Goal: Information Seeking & Learning: Understand process/instructions

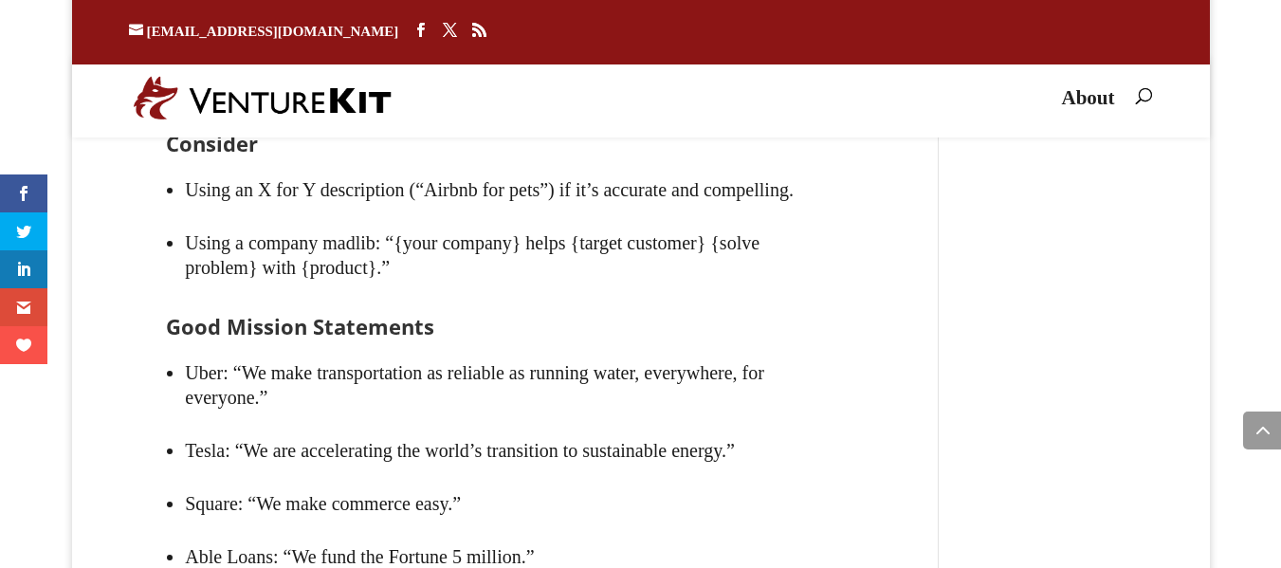
scroll to position [4551, 0]
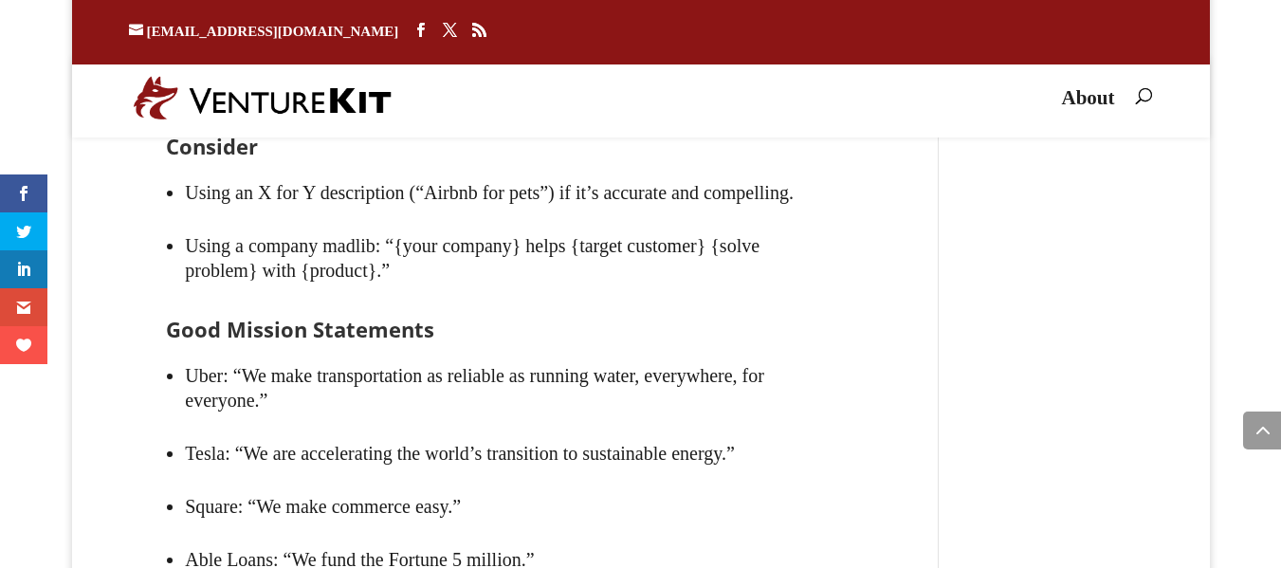
drag, startPoint x: 428, startPoint y: 176, endPoint x: 460, endPoint y: 174, distance: 32.3
click at [460, 114] on li "Don’t use superlatives like “best” or “leading”. Every company wants to be the …" at bounding box center [515, 87] width 660 height 53
drag, startPoint x: 500, startPoint y: 177, endPoint x: 566, endPoint y: 177, distance: 66.4
click at [566, 114] on li "Don’t use superlatives like “best” or “leading”. Every company wants to be the …" at bounding box center [515, 87] width 660 height 53
click at [665, 114] on li "Don’t use superlatives like “best” or “leading”. Every company wants to be the …" at bounding box center [515, 87] width 660 height 53
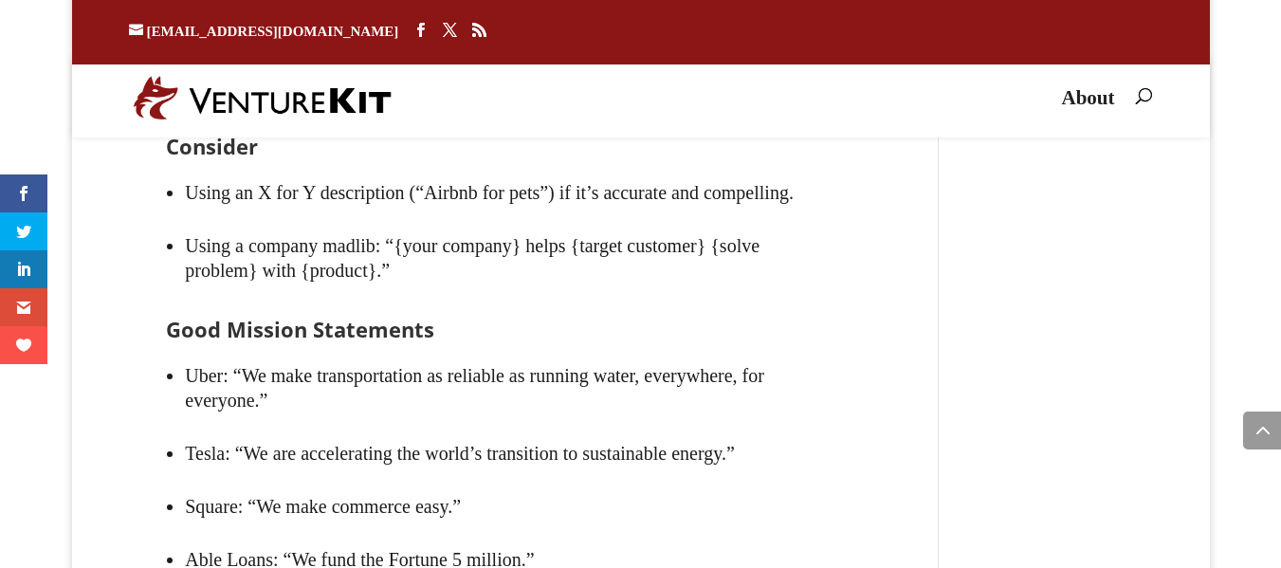
click at [715, 114] on li "Don’t use superlatives like “best” or “leading”. Every company wants to be the …" at bounding box center [515, 87] width 660 height 53
drag, startPoint x: 804, startPoint y: 178, endPoint x: 581, endPoint y: 178, distance: 222.8
click at [581, 114] on li "Don’t use superlatives like “best” or “leading”. Every company wants to be the …" at bounding box center [515, 87] width 660 height 53
drag, startPoint x: 581, startPoint y: 180, endPoint x: 750, endPoint y: 216, distance: 172.6
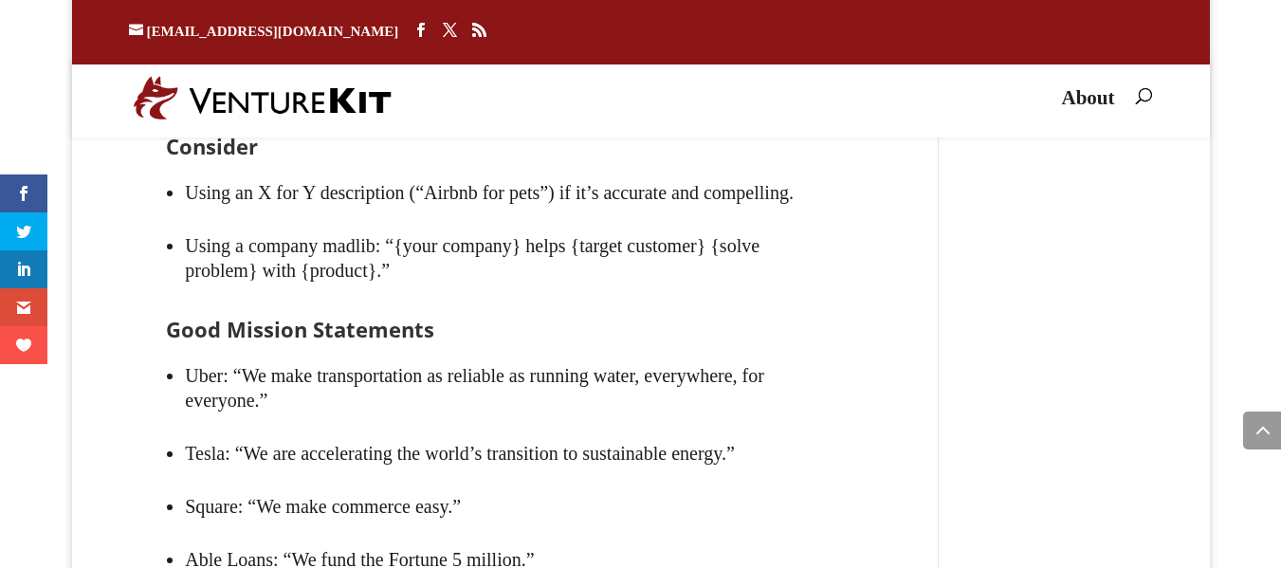
click at [750, 114] on li "Don’t use superlatives like “best” or “leading”. Every company wants to be the …" at bounding box center [515, 87] width 660 height 53
click at [504, 114] on li "Don’t use superlatives like “best” or “leading”. Every company wants to be the …" at bounding box center [515, 87] width 660 height 53
click at [489, 114] on li "Don’t use superlatives like “best” or “leading”. Every company wants to be the …" at bounding box center [515, 87] width 660 height 53
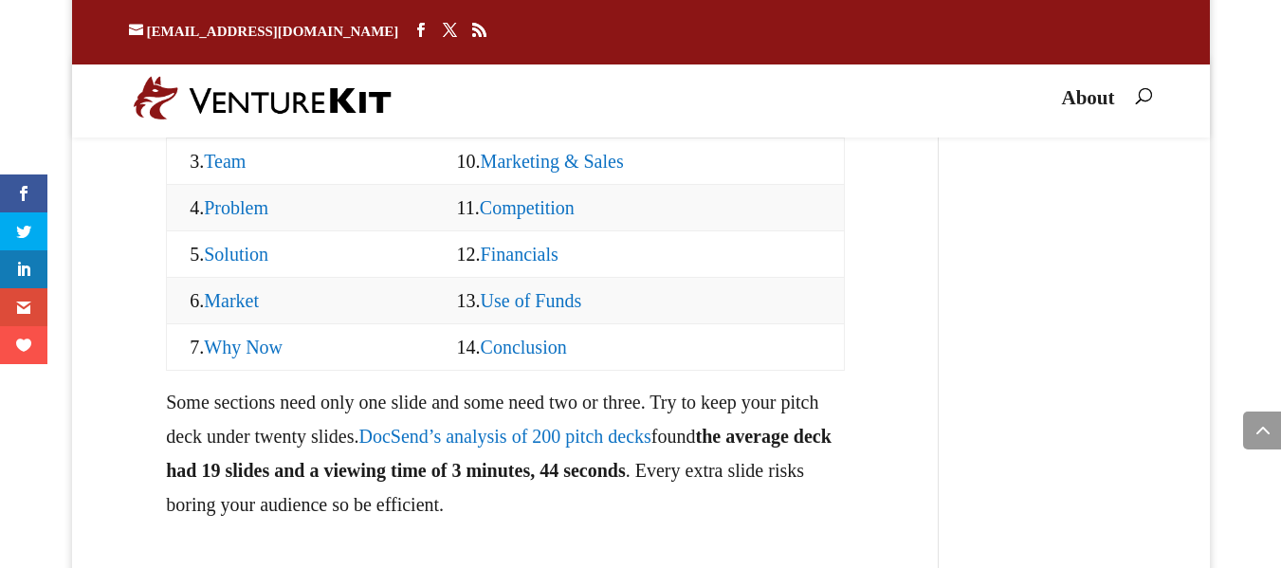
scroll to position [2150, 0]
click at [232, 173] on link "Team" at bounding box center [225, 162] width 42 height 21
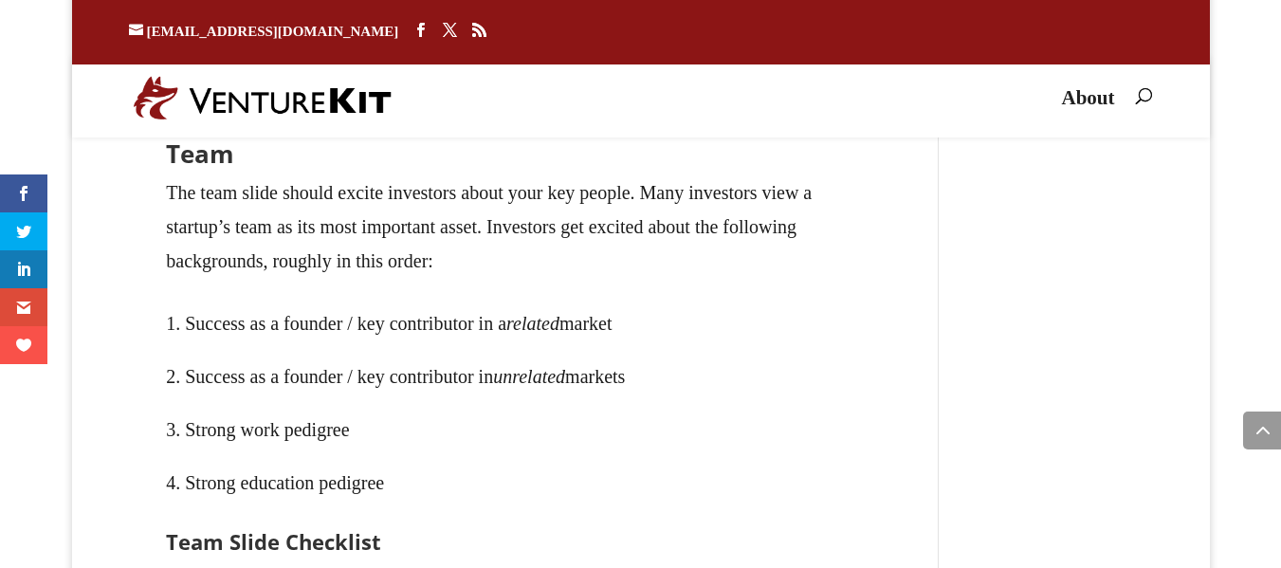
scroll to position [5658, 0]
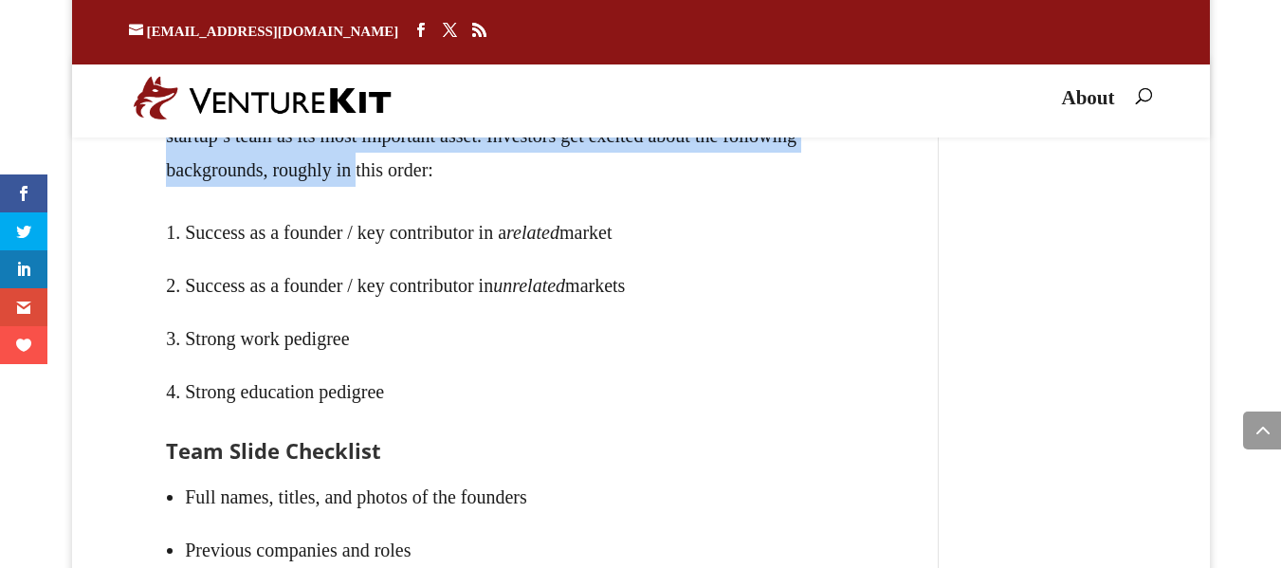
drag, startPoint x: 185, startPoint y: 246, endPoint x: 498, endPoint y: 331, distance: 324.3
click at [495, 206] on p "The team slide should excite investors about your key people. Many investors vi…" at bounding box center [505, 144] width 679 height 121
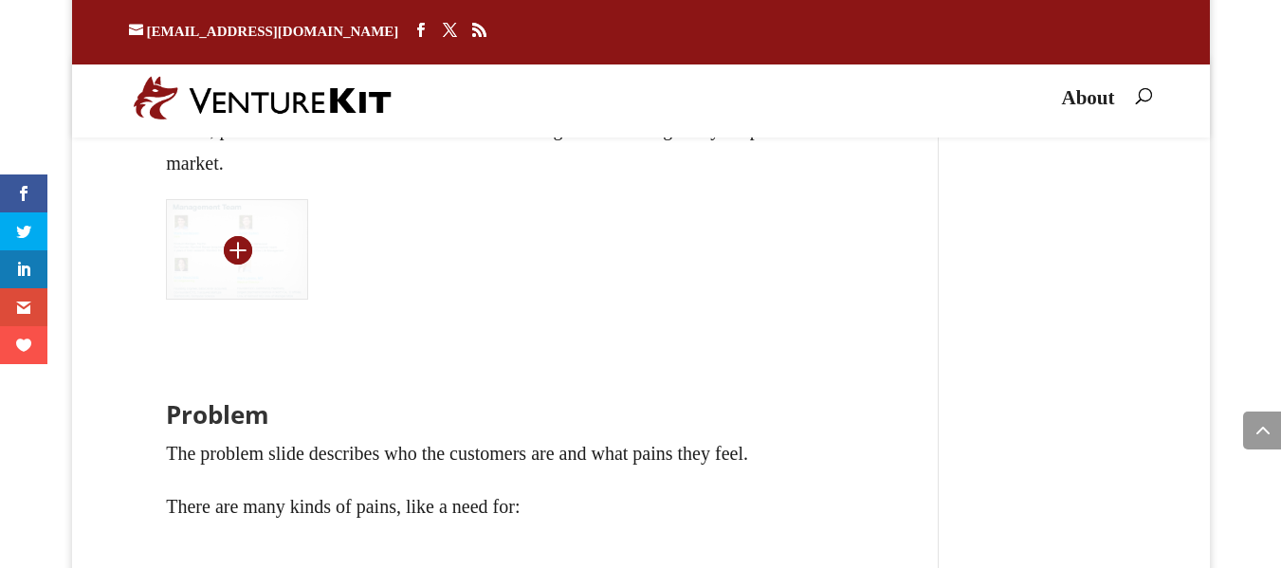
scroll to position [6872, 0]
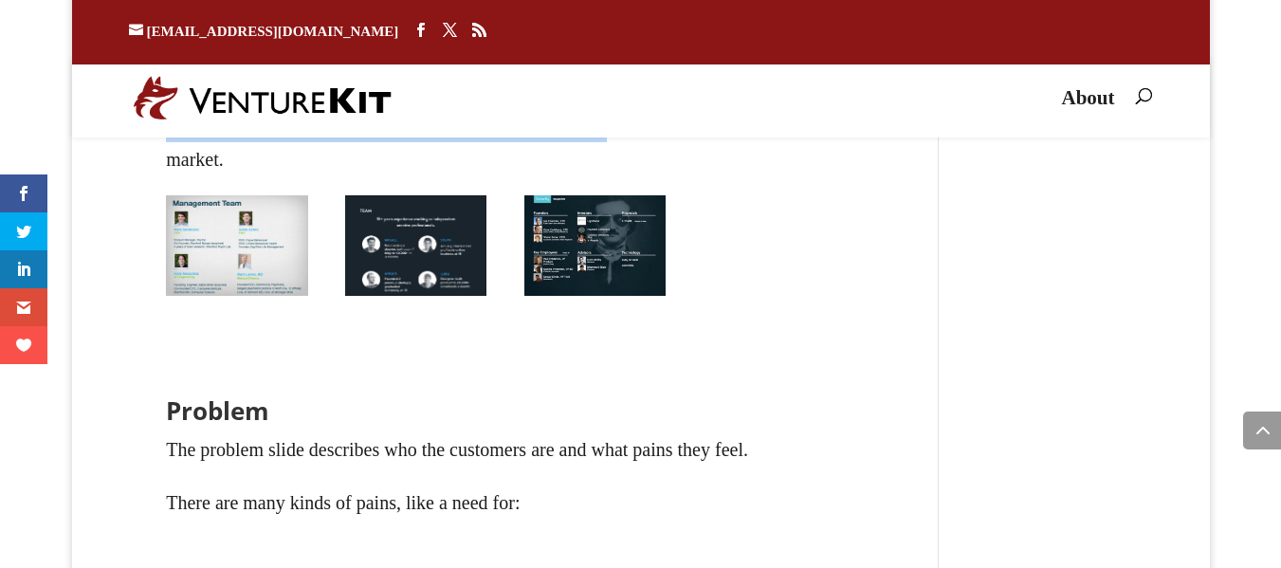
drag, startPoint x: 144, startPoint y: 210, endPoint x: 836, endPoint y: 295, distance: 697.2
drag, startPoint x: 484, startPoint y: 330, endPoint x: 166, endPoint y: 217, distance: 337.1
click at [166, 176] on p "The order of your team slide depends on your team’s strength. If they are prove…" at bounding box center [505, 108] width 679 height 137
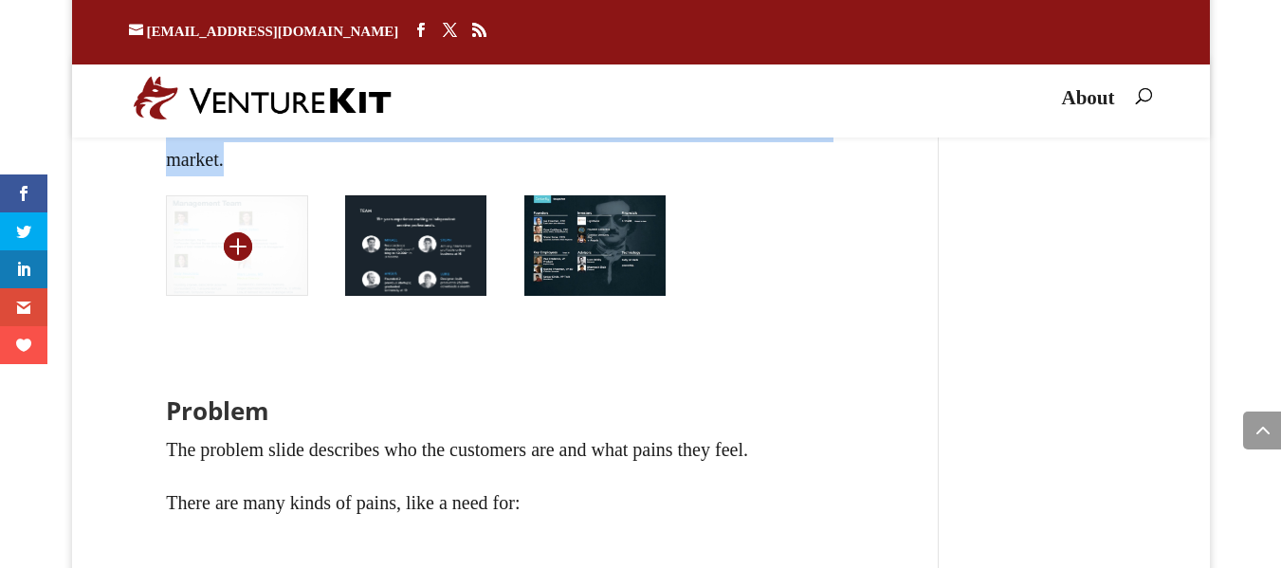
click at [166, 296] on img at bounding box center [236, 245] width 141 height 100
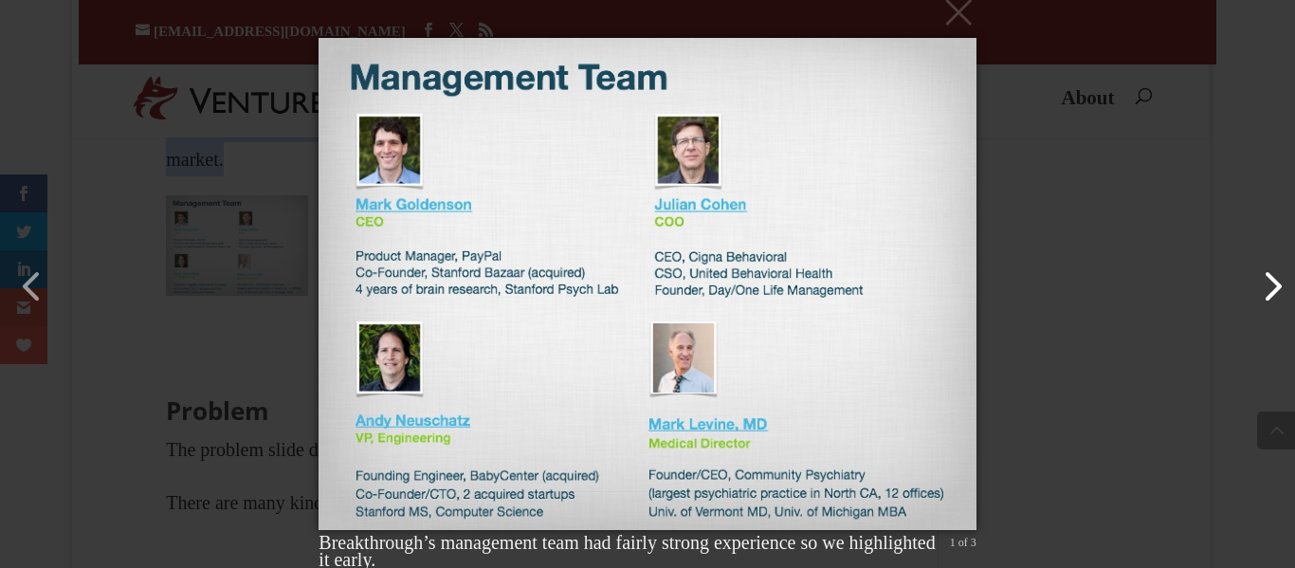
click at [1273, 280] on button "button" at bounding box center [1263, 277] width 46 height 46
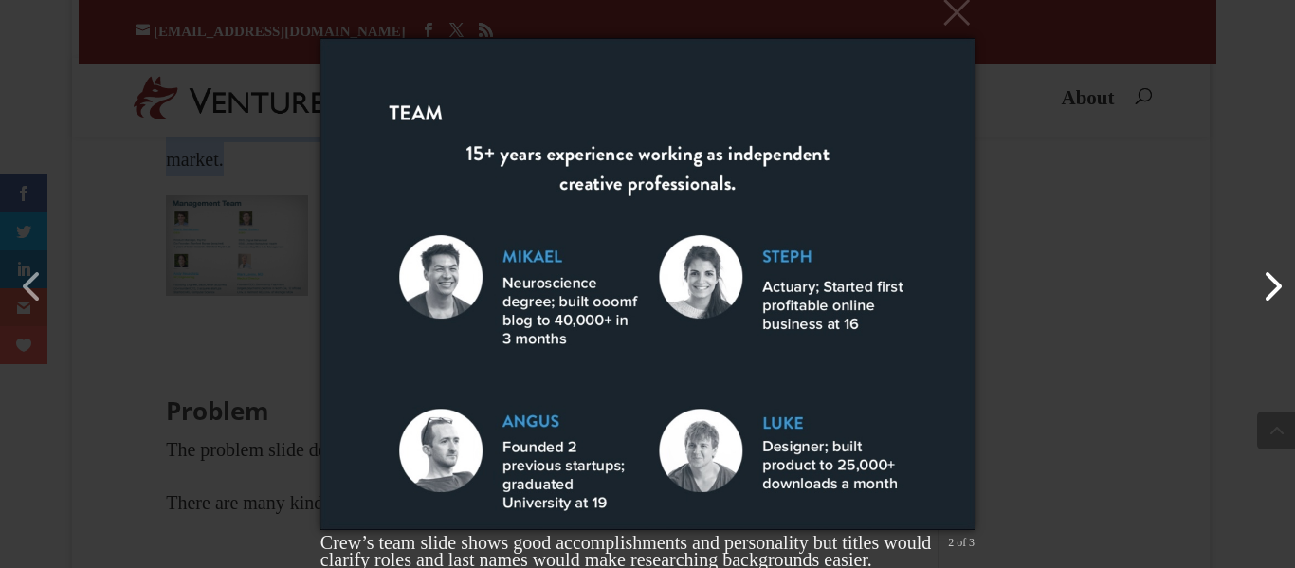
click at [1263, 300] on button "button" at bounding box center [1263, 277] width 46 height 46
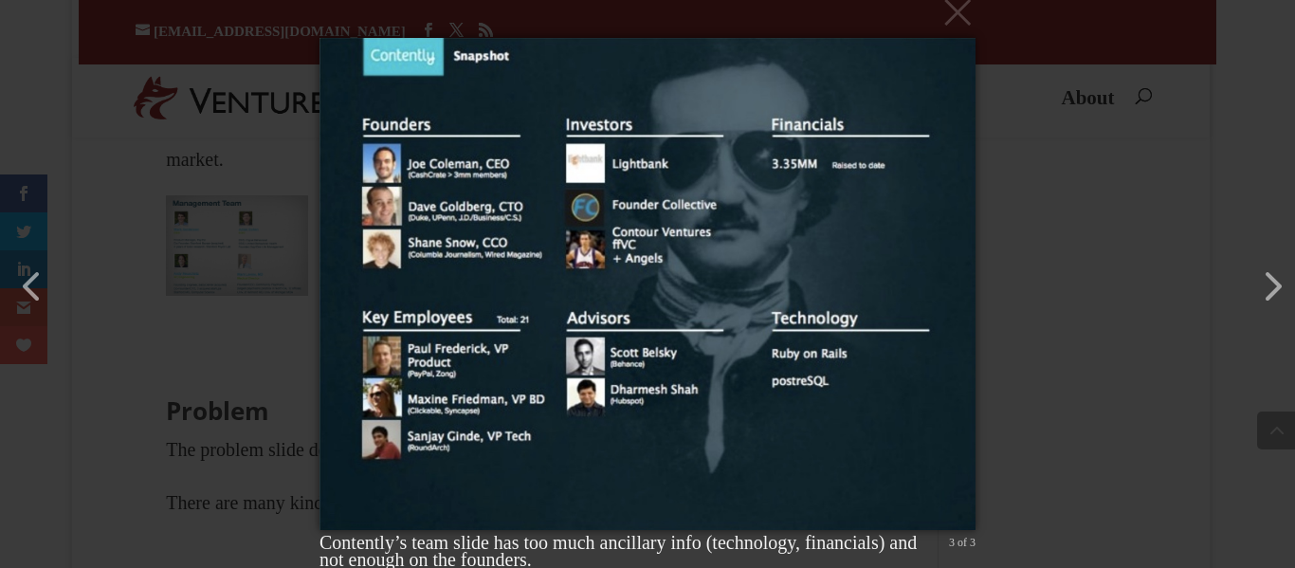
click at [1169, 136] on div "× Contently’s team slide has too much ancillary info (technology, financials) a…" at bounding box center [647, 284] width 1295 height 568
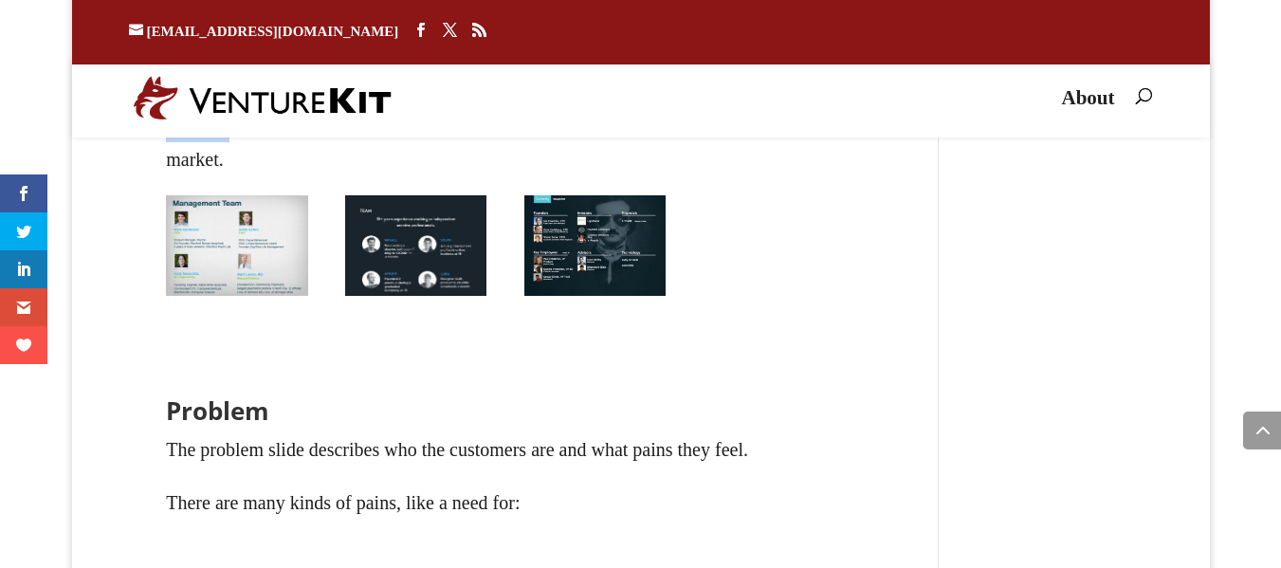
drag, startPoint x: 375, startPoint y: 280, endPoint x: 721, endPoint y: 287, distance: 345.2
click at [735, 176] on p "The order of your team slide depends on your team’s strength. If they are prove…" at bounding box center [505, 108] width 679 height 137
click at [707, 176] on p "The order of your team slide depends on your team’s strength. If they are prove…" at bounding box center [505, 108] width 679 height 137
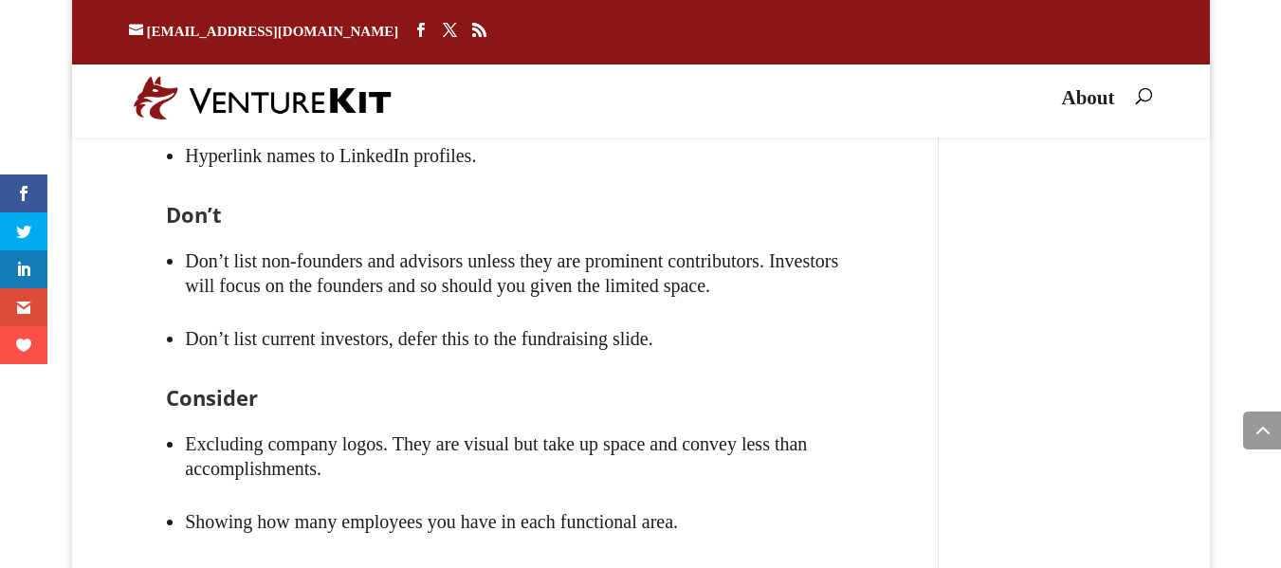
scroll to position [6341, 0]
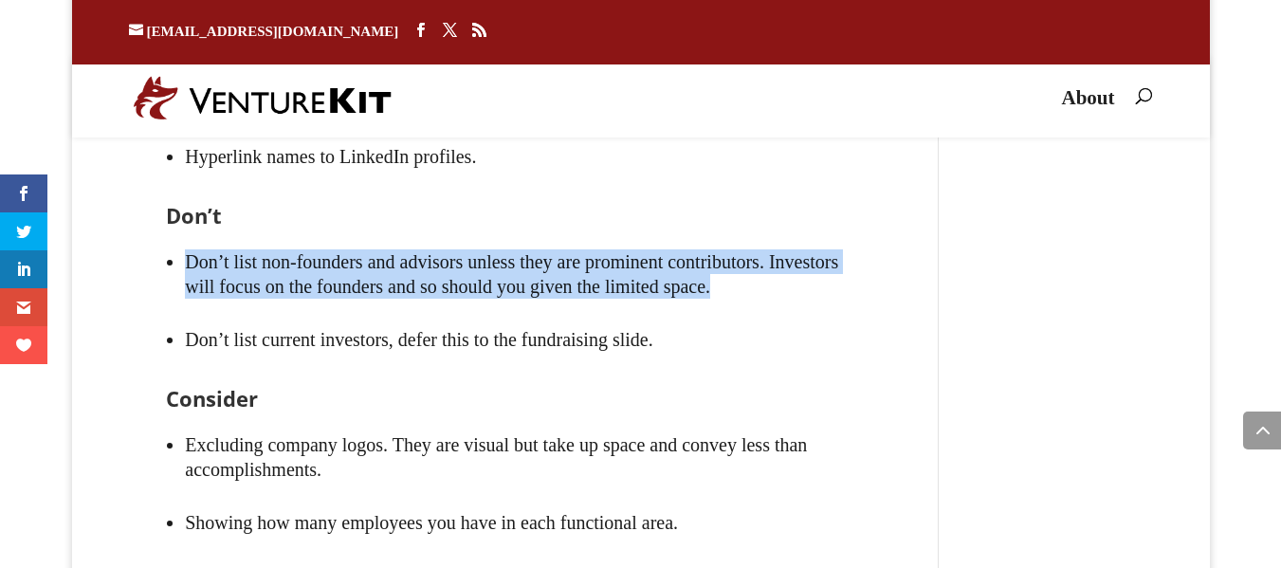
drag, startPoint x: 177, startPoint y: 407, endPoint x: 418, endPoint y: 466, distance: 247.9
click at [418, 388] on ul "Don’t list non-founders and advisors unless they are prominent contributors. In…" at bounding box center [505, 311] width 679 height 153
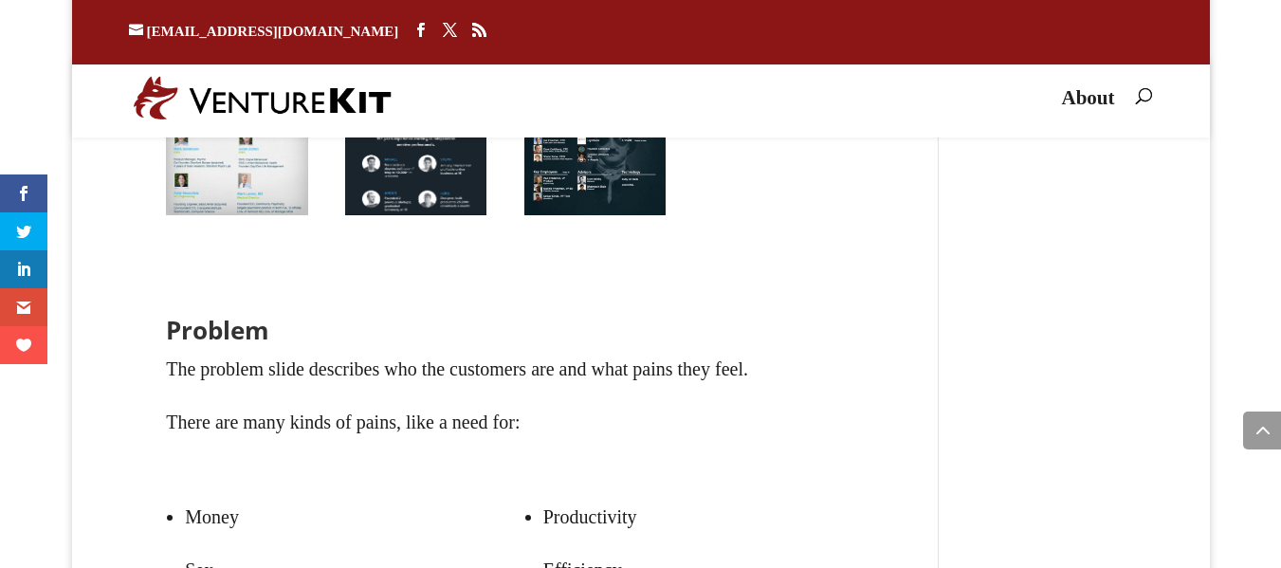
scroll to position [6948, 0]
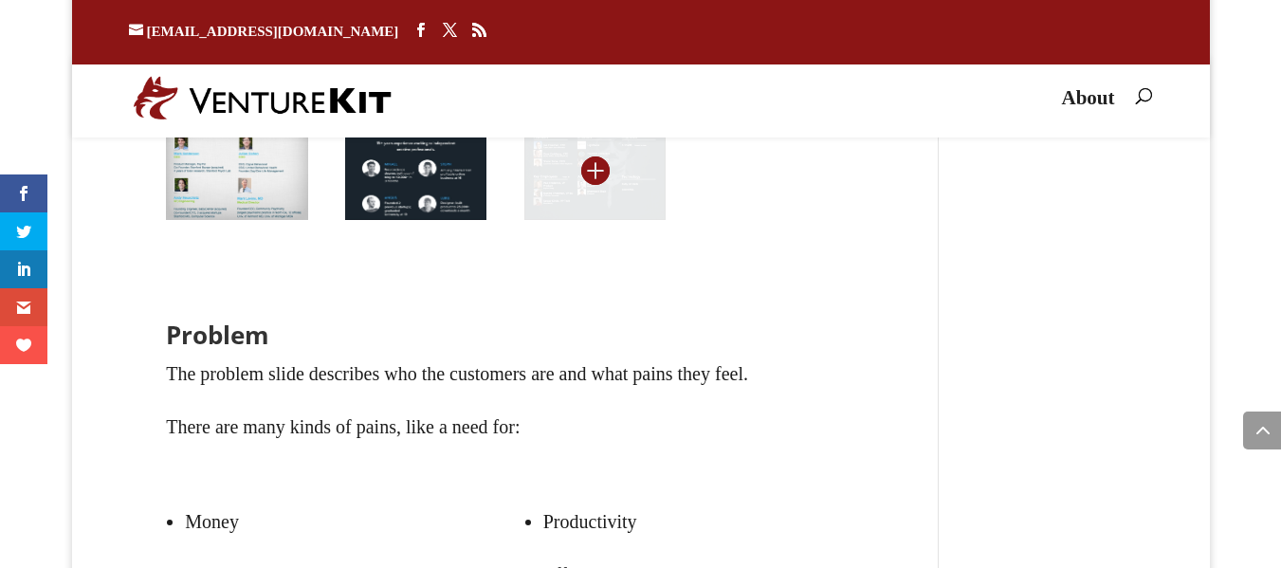
click at [555, 220] on img at bounding box center [594, 169] width 141 height 100
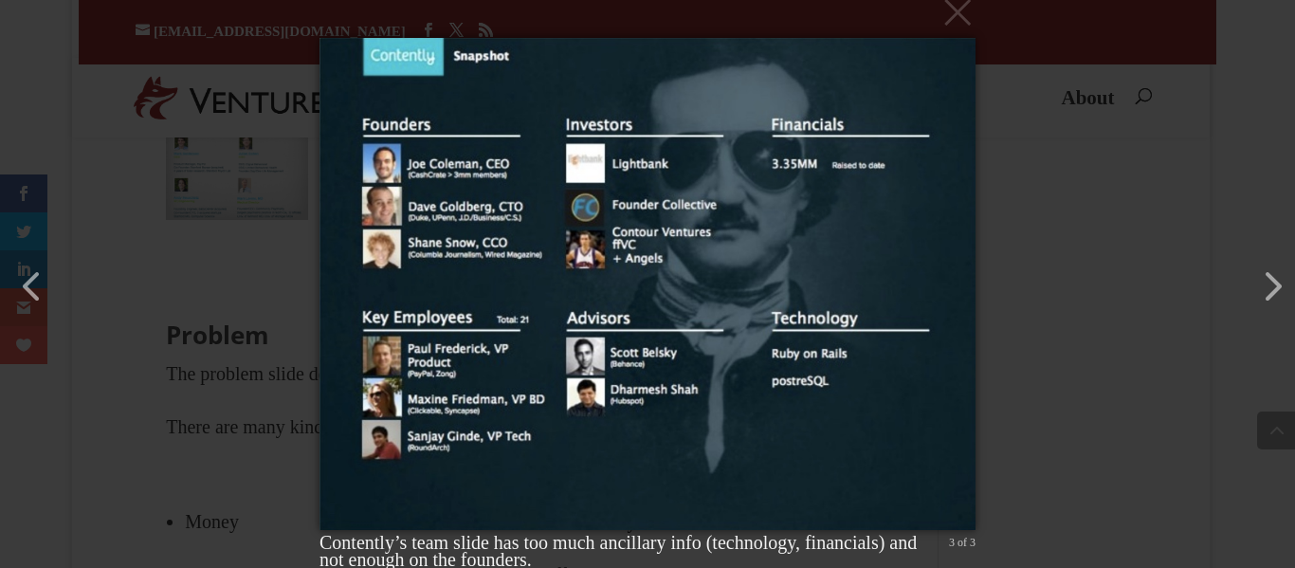
click at [99, 306] on div "× Contently’s team slide has too much ancillary info (technology, financials) a…" at bounding box center [647, 284] width 1295 height 568
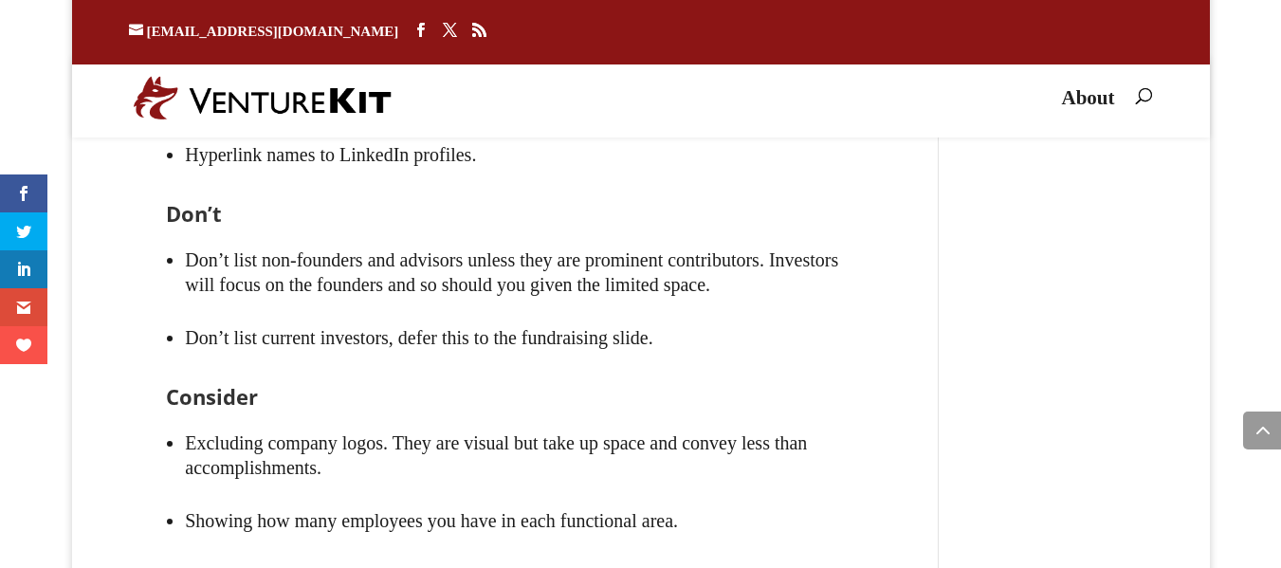
scroll to position [6341, 0]
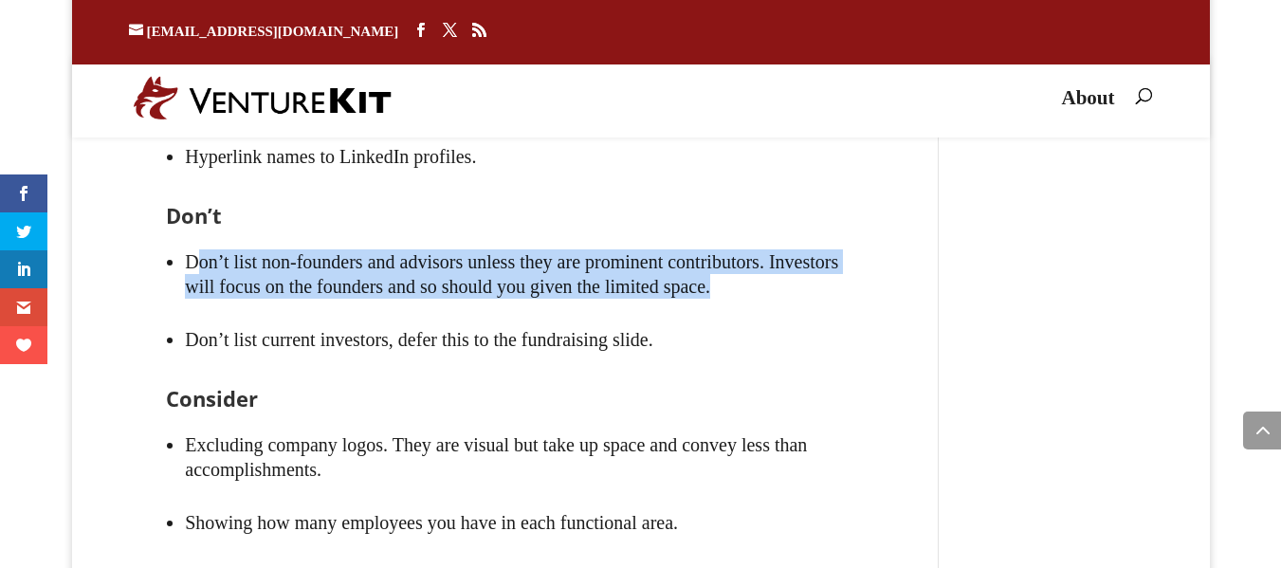
drag, startPoint x: 204, startPoint y: 394, endPoint x: 434, endPoint y: 459, distance: 239.2
click at [434, 313] on li "Don’t list non-founders and advisors unless they are prominent contributors. In…" at bounding box center [515, 274] width 660 height 78
drag, startPoint x: 180, startPoint y: 400, endPoint x: 261, endPoint y: 458, distance: 99.2
click at [261, 388] on ul "Don’t list non-founders and advisors unless they are prominent contributors. In…" at bounding box center [505, 311] width 679 height 153
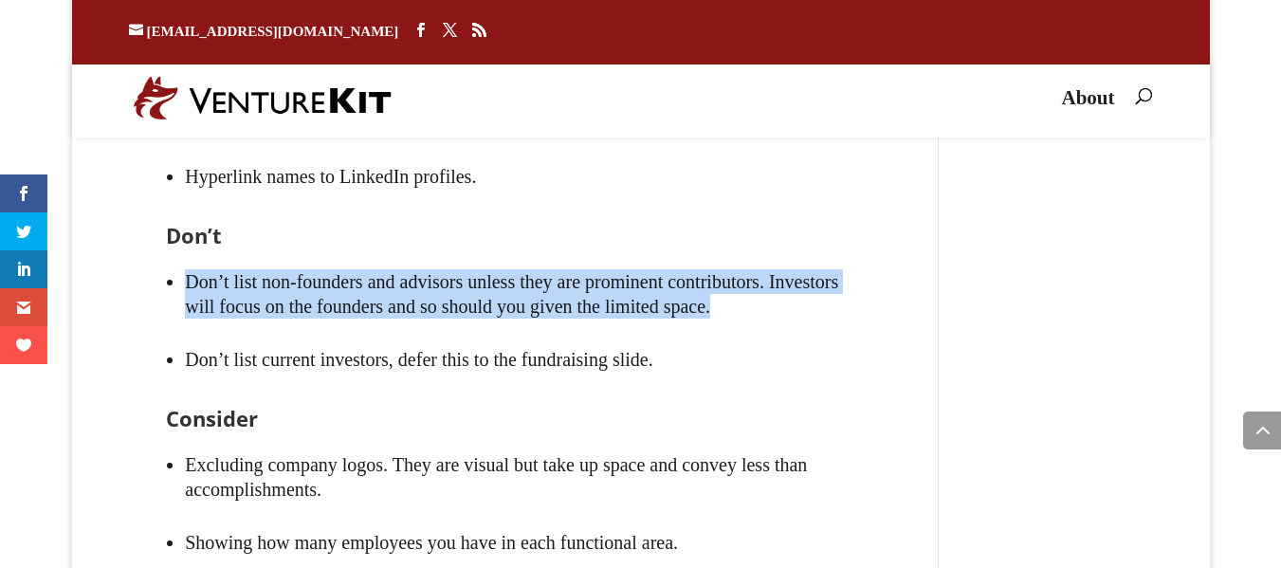
scroll to position [6265, 0]
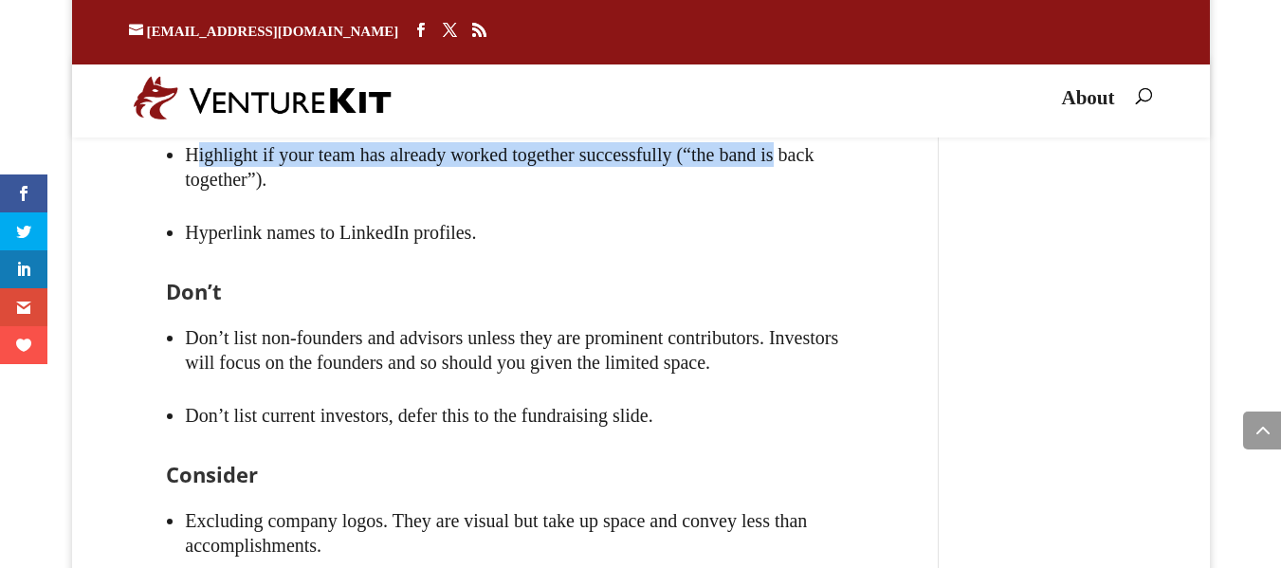
drag, startPoint x: 195, startPoint y: 283, endPoint x: 764, endPoint y: 305, distance: 569.3
click at [858, 303] on div "Team The team slide should excite investors about your key people. Many investo…" at bounding box center [506, 173] width 754 height 1562
click at [374, 206] on li "Highlight if your team has already worked together successfully (“the band is b…" at bounding box center [515, 167] width 660 height 78
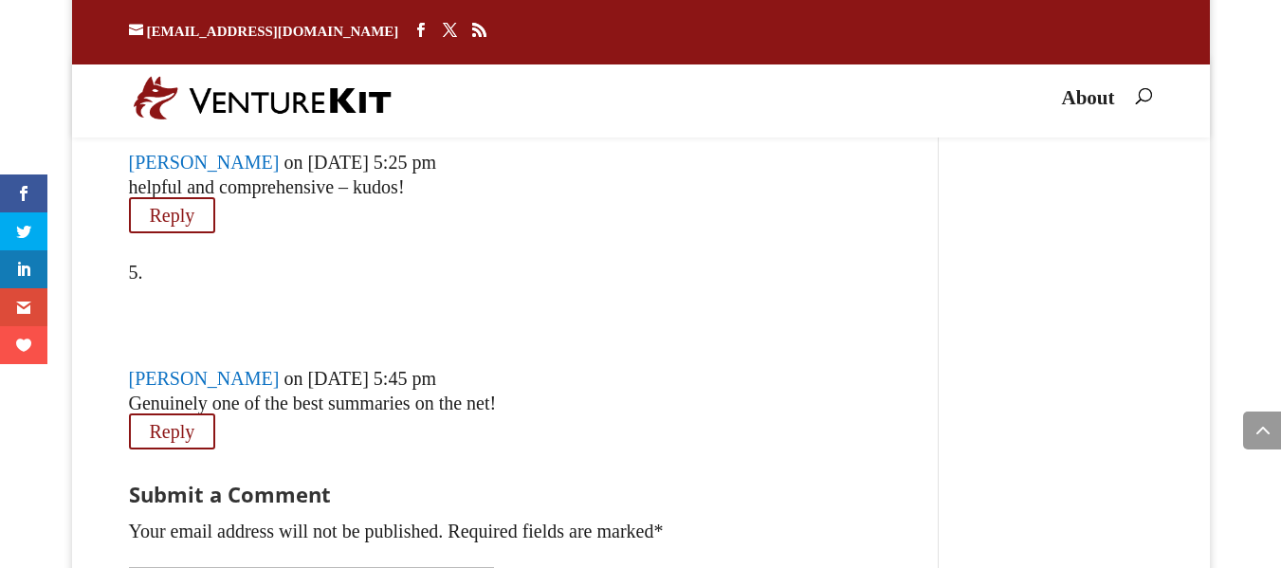
scroll to position [36075, 0]
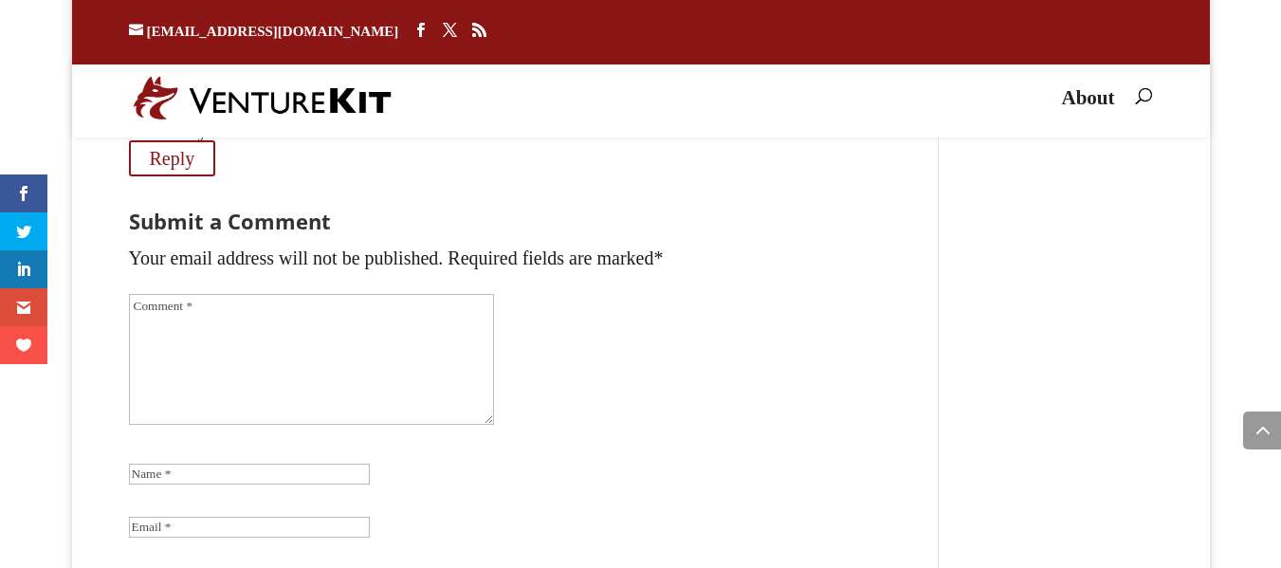
drag, startPoint x: 132, startPoint y: 193, endPoint x: 870, endPoint y: 200, distance: 738.6
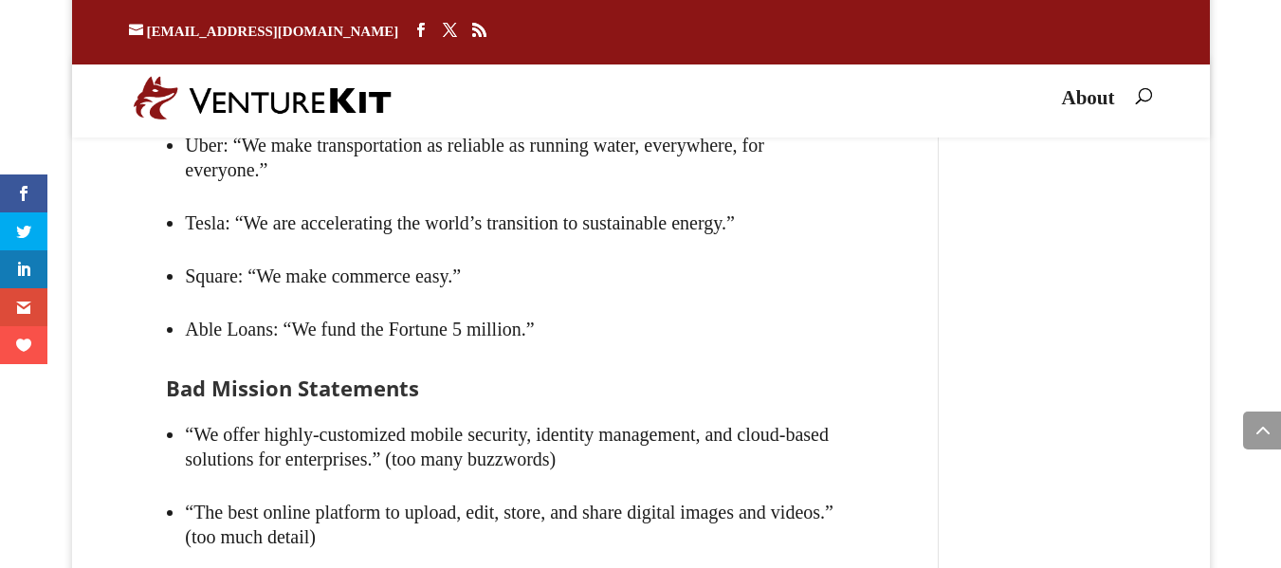
scroll to position [5124, 0]
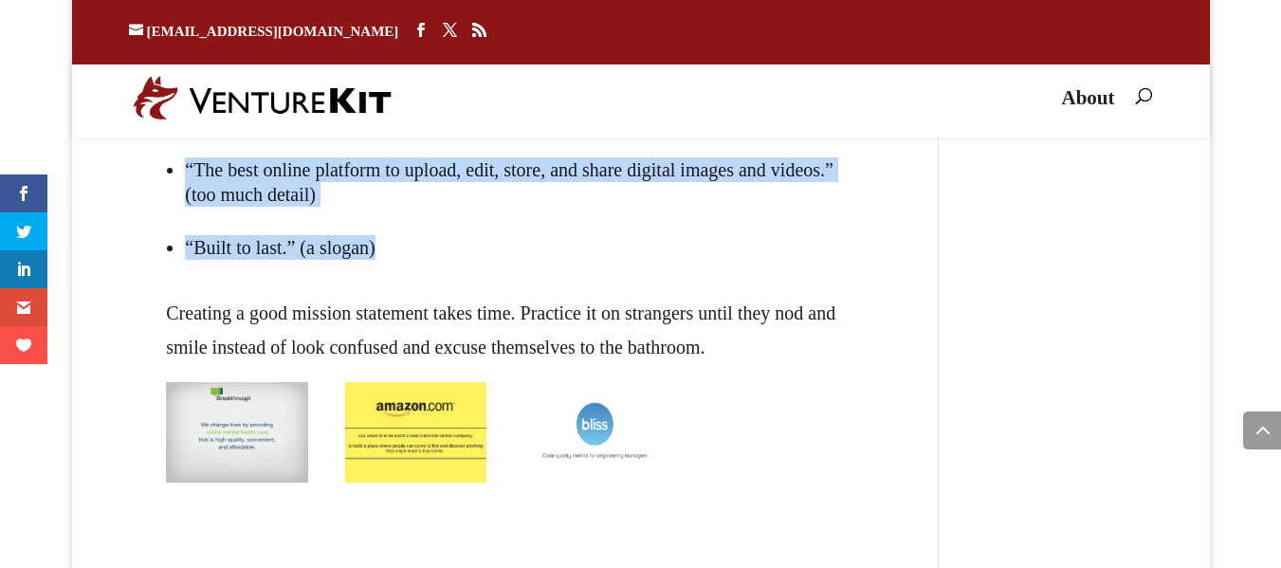
drag, startPoint x: 184, startPoint y: 208, endPoint x: 471, endPoint y: 380, distance: 335.1
click at [471, 296] on ul "“We offer highly-customized mobile security, identity management, and cloud-bas…" at bounding box center [505, 180] width 679 height 230
click at [344, 274] on li "“Built to last.” (a slogan)" at bounding box center [515, 247] width 660 height 53
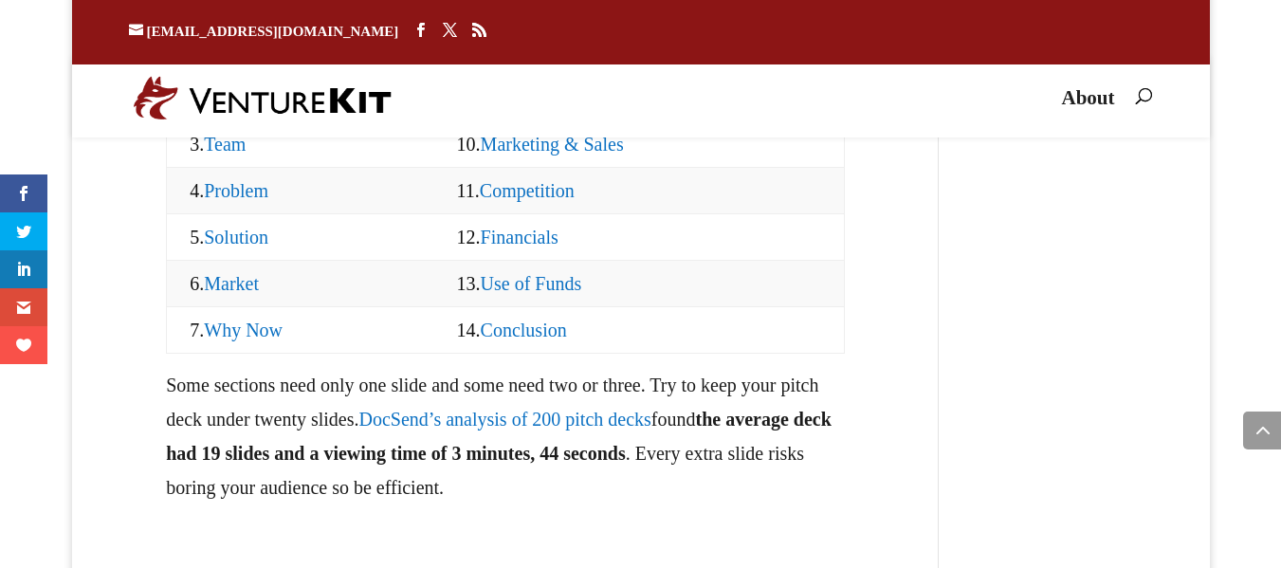
scroll to position [2165, 0]
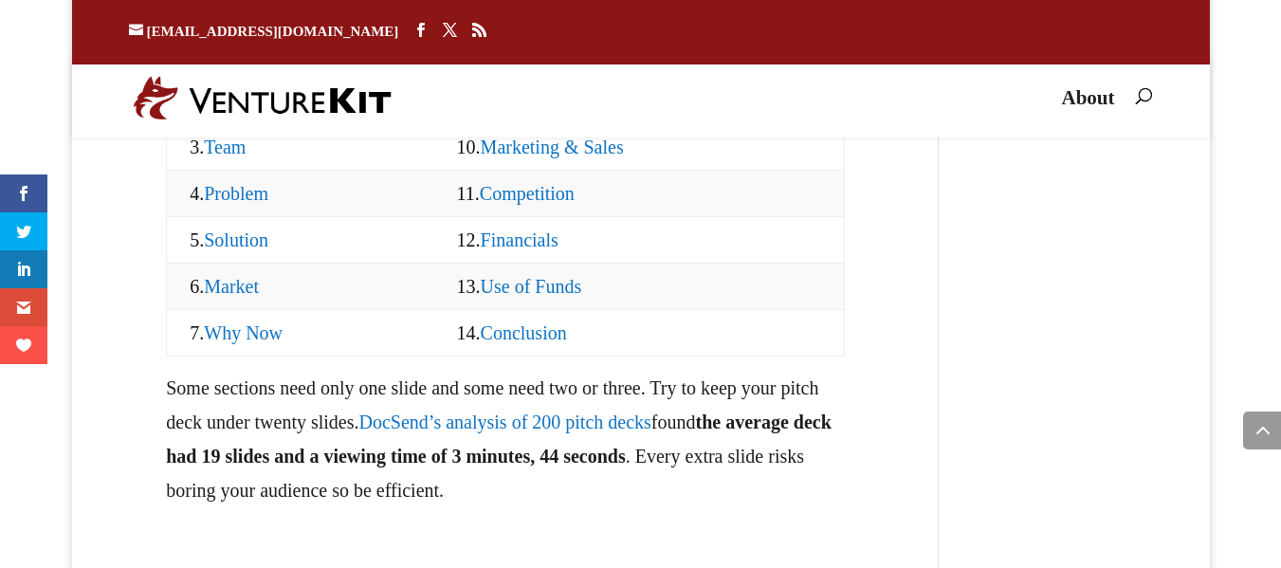
click at [228, 157] on link "Team" at bounding box center [225, 147] width 42 height 21
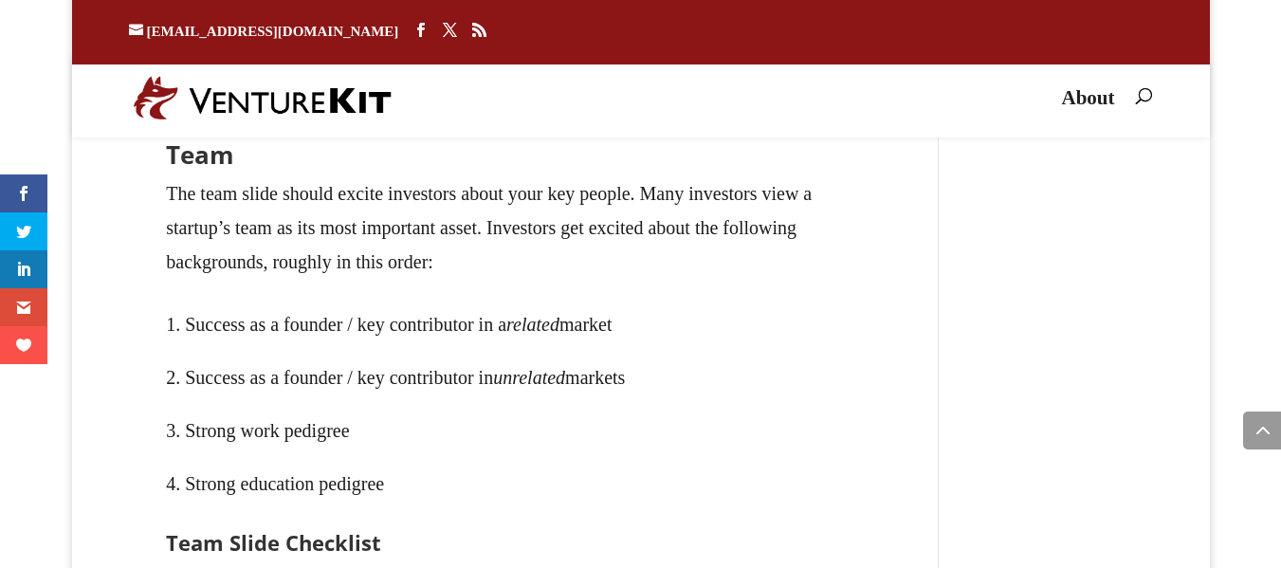
scroll to position [5658, 0]
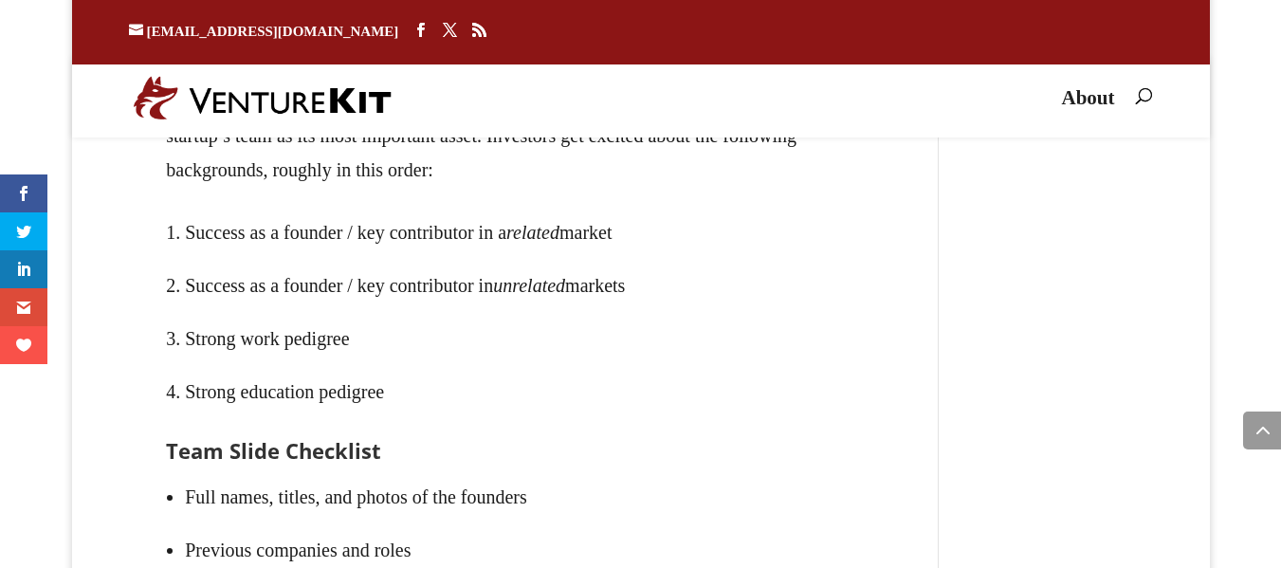
drag, startPoint x: 173, startPoint y: 203, endPoint x: 271, endPoint y: 210, distance: 98.8
click at [271, 84] on h2 "Team" at bounding box center [505, 67] width 679 height 34
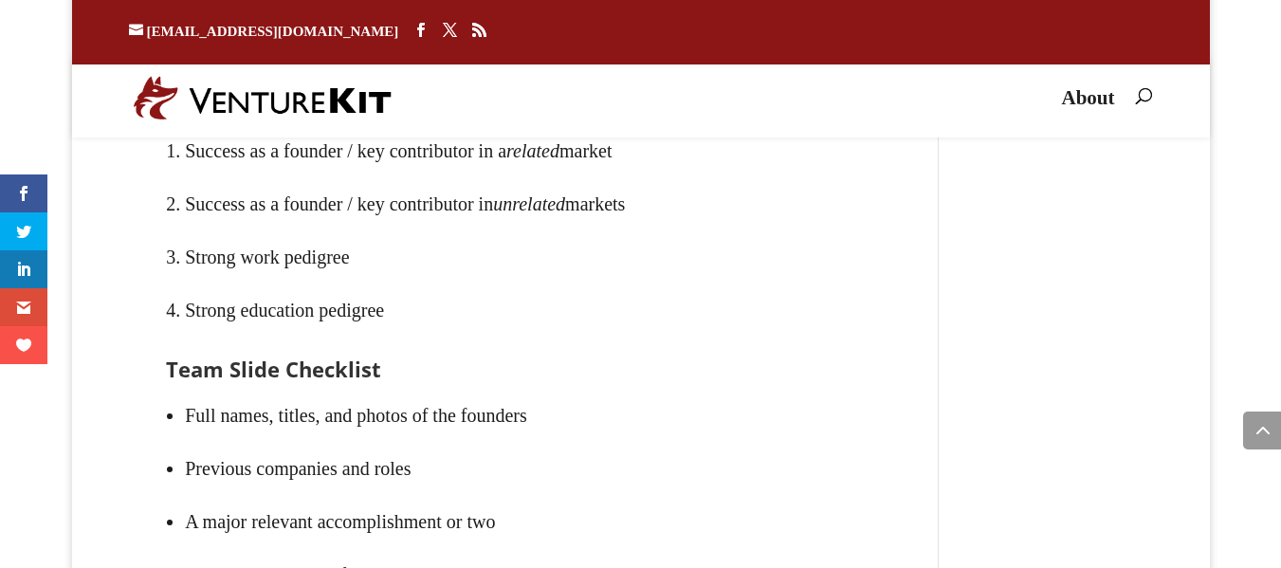
scroll to position [5745, 0]
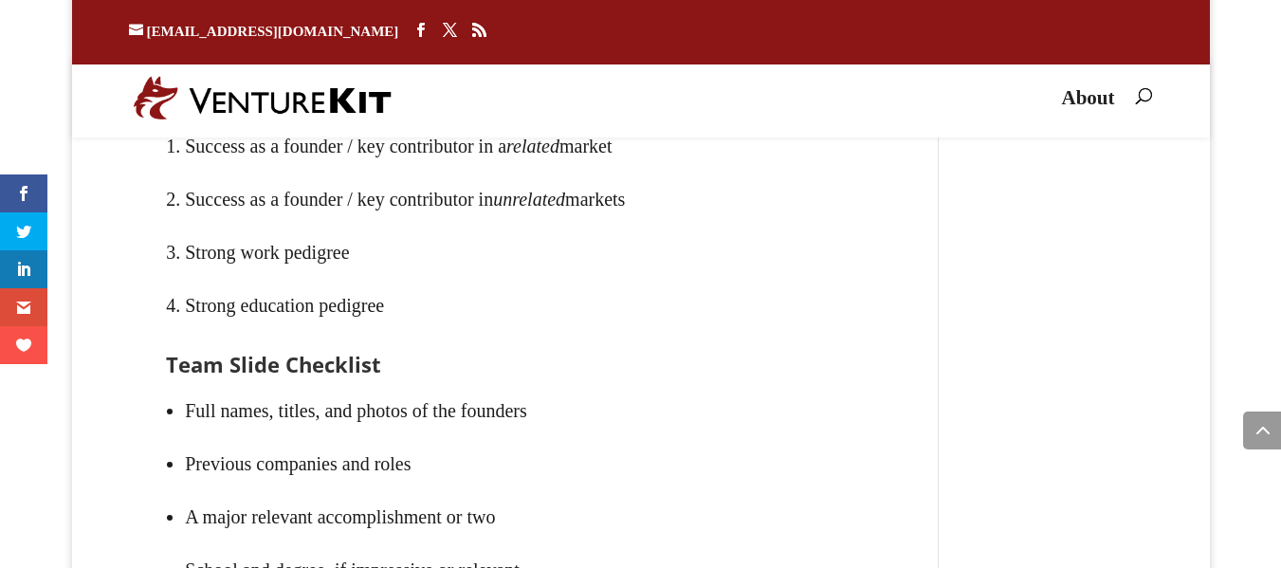
drag, startPoint x: 227, startPoint y: 289, endPoint x: 818, endPoint y: 346, distance: 594.3
click at [818, 346] on ol "Success as a founder / key contributor in a related market Success as a founder…" at bounding box center [505, 236] width 679 height 234
click at [565, 210] on em "unrelated" at bounding box center [529, 199] width 72 height 21
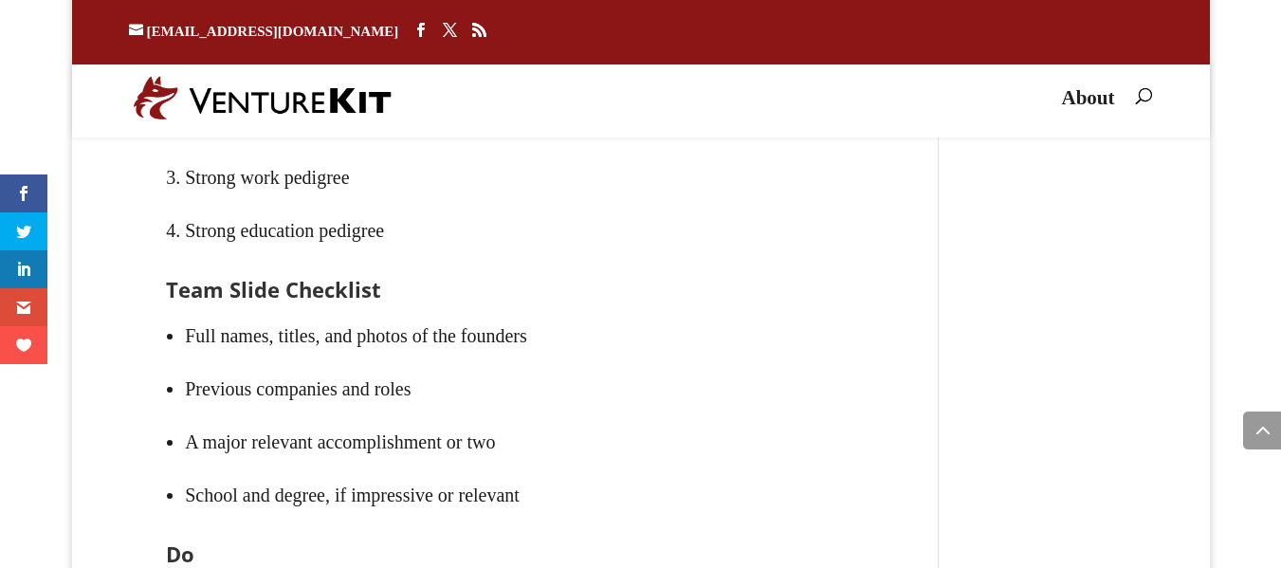
scroll to position [5820, 0]
drag, startPoint x: 170, startPoint y: 440, endPoint x: 507, endPoint y: 437, distance: 337.5
click at [507, 308] on h3 "Team Slide Checklist" at bounding box center [505, 293] width 679 height 30
click at [222, 308] on h3 "Team Slide Checklist" at bounding box center [505, 293] width 679 height 30
drag, startPoint x: 292, startPoint y: 427, endPoint x: 420, endPoint y: 457, distance: 131.5
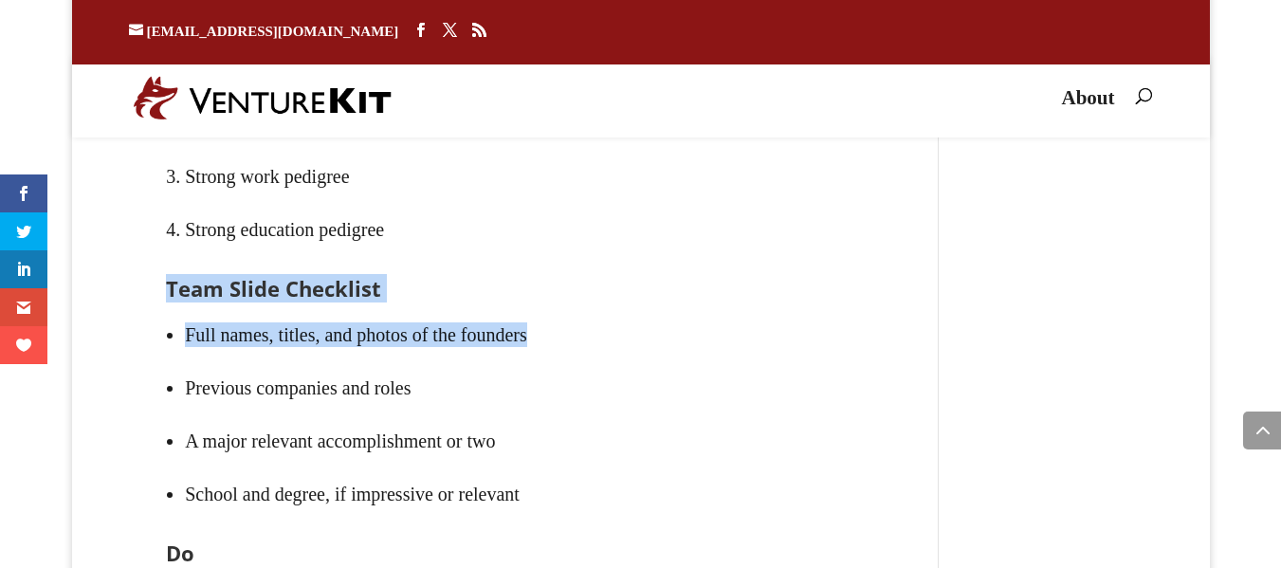
click at [282, 361] on li "Full names, titles, and photos of the founders" at bounding box center [515, 334] width 660 height 53
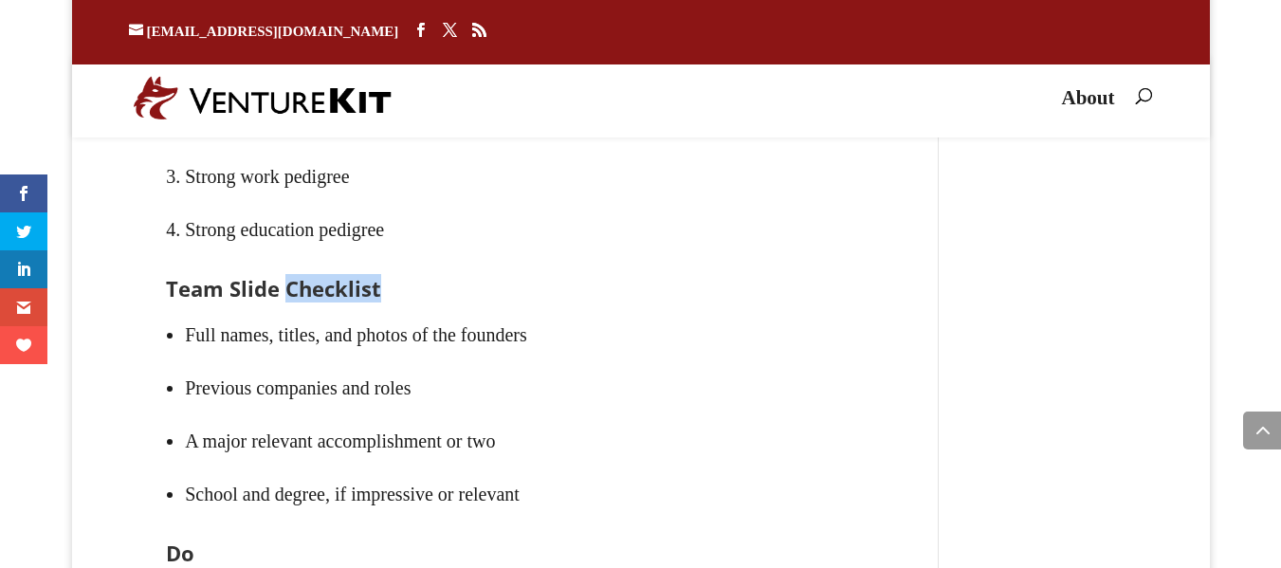
drag, startPoint x: 286, startPoint y: 419, endPoint x: 607, endPoint y: 428, distance: 320.6
click at [607, 308] on h3 "Team Slide Checklist" at bounding box center [505, 293] width 679 height 30
drag, startPoint x: 179, startPoint y: 429, endPoint x: 442, endPoint y: 441, distance: 262.9
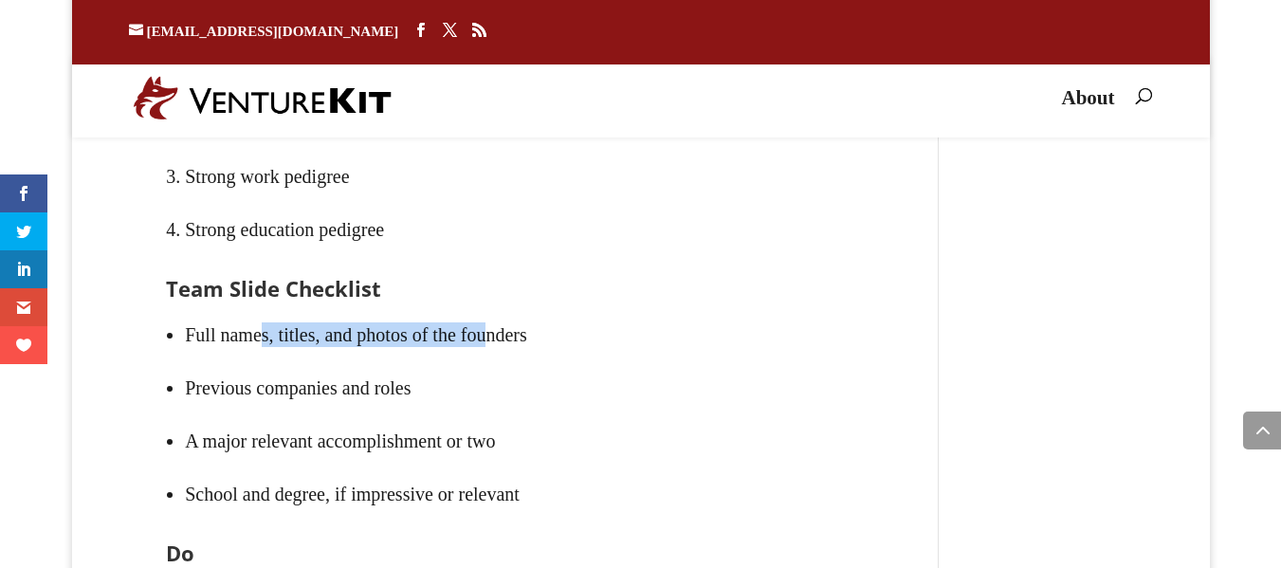
drag, startPoint x: 360, startPoint y: 470, endPoint x: 522, endPoint y: 482, distance: 162.5
click at [522, 361] on li "Full names, titles, and photos of the founders" at bounding box center [515, 334] width 660 height 53
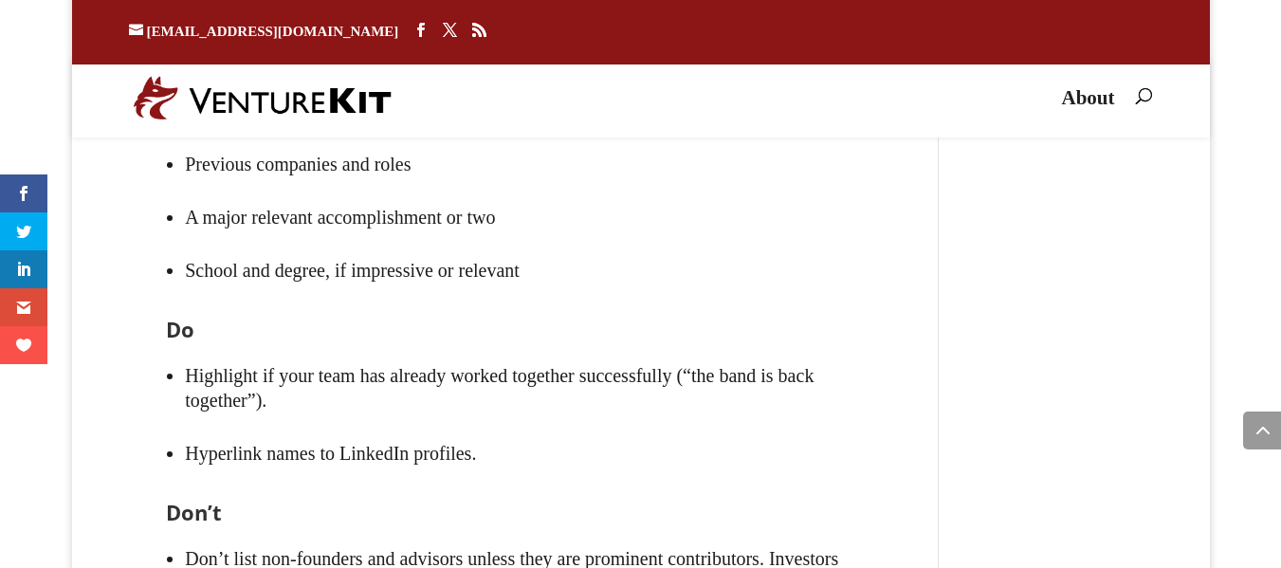
scroll to position [6048, 0]
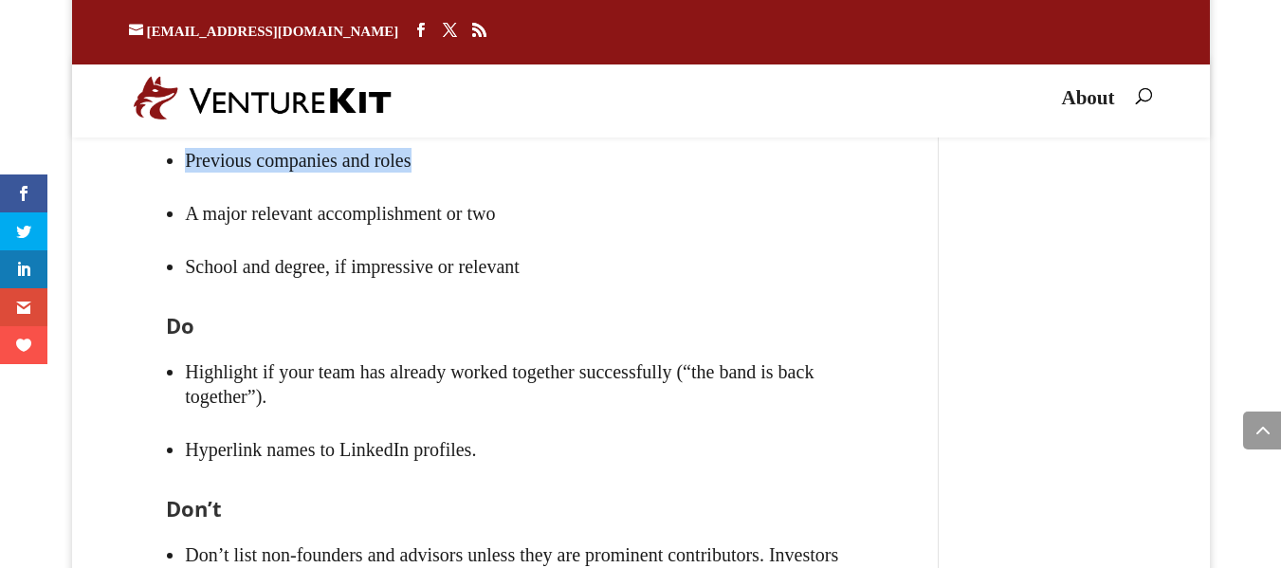
drag, startPoint x: 191, startPoint y: 297, endPoint x: 627, endPoint y: 310, distance: 436.3
click at [627, 187] on li "Previous companies and roles" at bounding box center [515, 160] width 660 height 53
drag, startPoint x: 187, startPoint y: 354, endPoint x: 483, endPoint y: 327, distance: 297.0
click at [482, 315] on ul "Full names, titles, and photos of the founders Previous companies and roles A m…" at bounding box center [505, 198] width 679 height 234
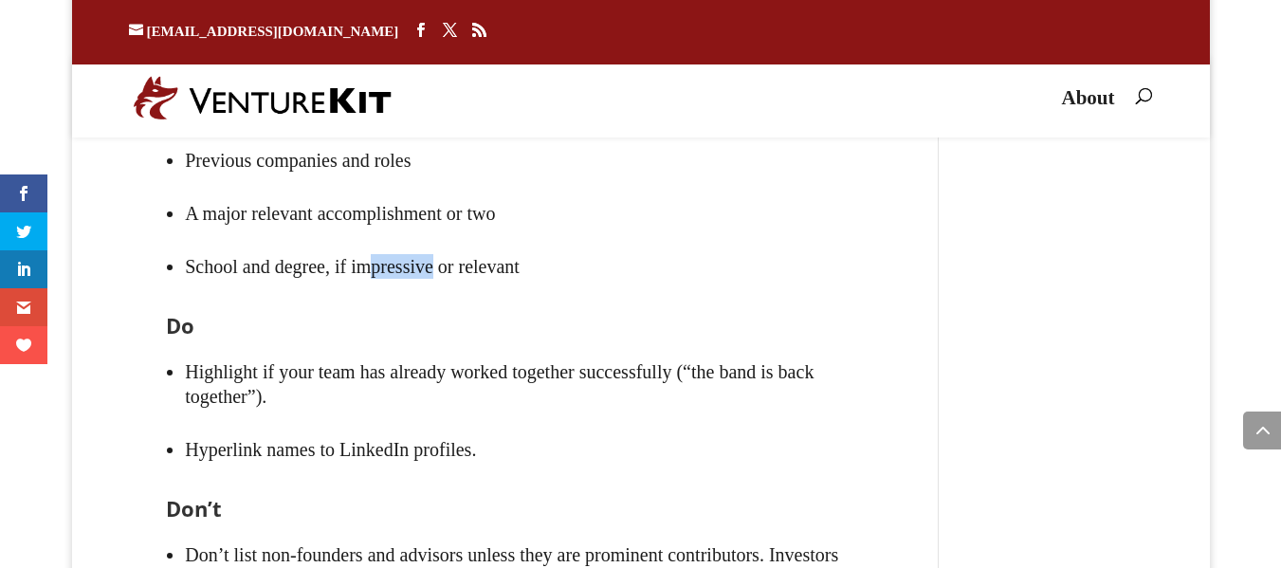
drag, startPoint x: 408, startPoint y: 411, endPoint x: 353, endPoint y: 402, distance: 55.8
click at [364, 293] on li "School and degree, if impressive or relevant" at bounding box center [515, 266] width 660 height 53
drag, startPoint x: 278, startPoint y: 411, endPoint x: 210, endPoint y: 415, distance: 67.4
click at [252, 293] on li "School and degree, if impressive or relevant" at bounding box center [515, 266] width 660 height 53
click at [188, 134] on li "Full names, titles, and photos of the founders" at bounding box center [515, 107] width 660 height 53
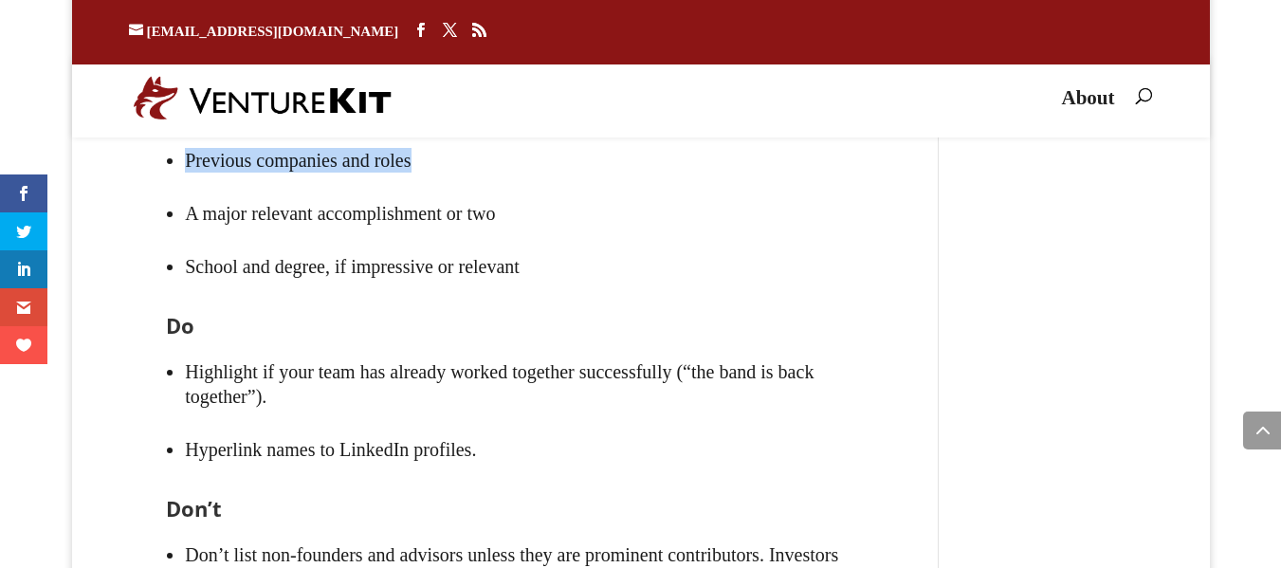
drag, startPoint x: 181, startPoint y: 281, endPoint x: 497, endPoint y: 291, distance: 315.9
click at [497, 291] on ul "Full names, titles, and photos of the founders Previous companies and roles A m…" at bounding box center [505, 198] width 679 height 234
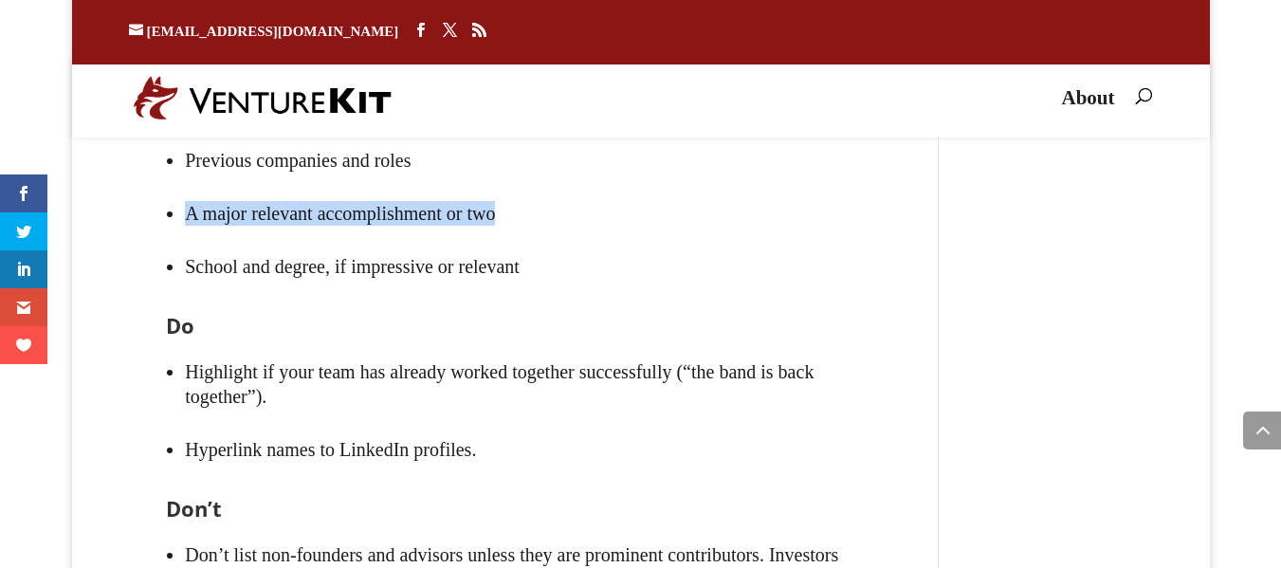
drag, startPoint x: 191, startPoint y: 354, endPoint x: 581, endPoint y: 353, distance: 390.6
click at [581, 240] on li "A major relevant accomplishment or two" at bounding box center [515, 213] width 660 height 53
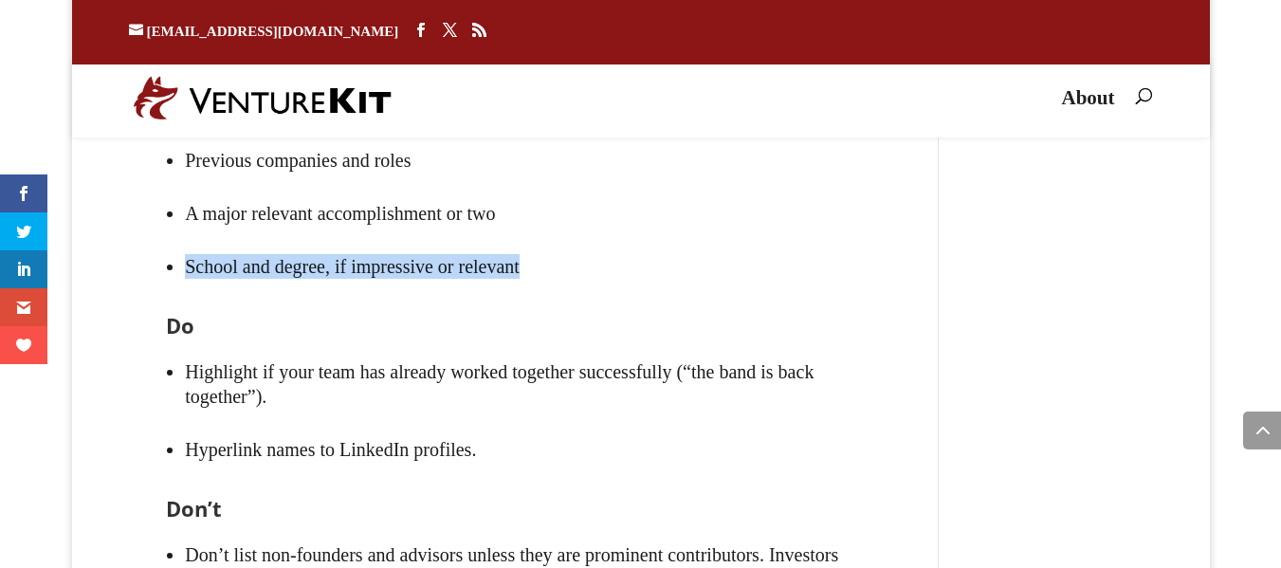
drag, startPoint x: 150, startPoint y: 411, endPoint x: 560, endPoint y: 398, distance: 410.7
click at [560, 398] on div "Team The team slide should excite investors about your key people. Many investo…" at bounding box center [506, 390] width 754 height 1562
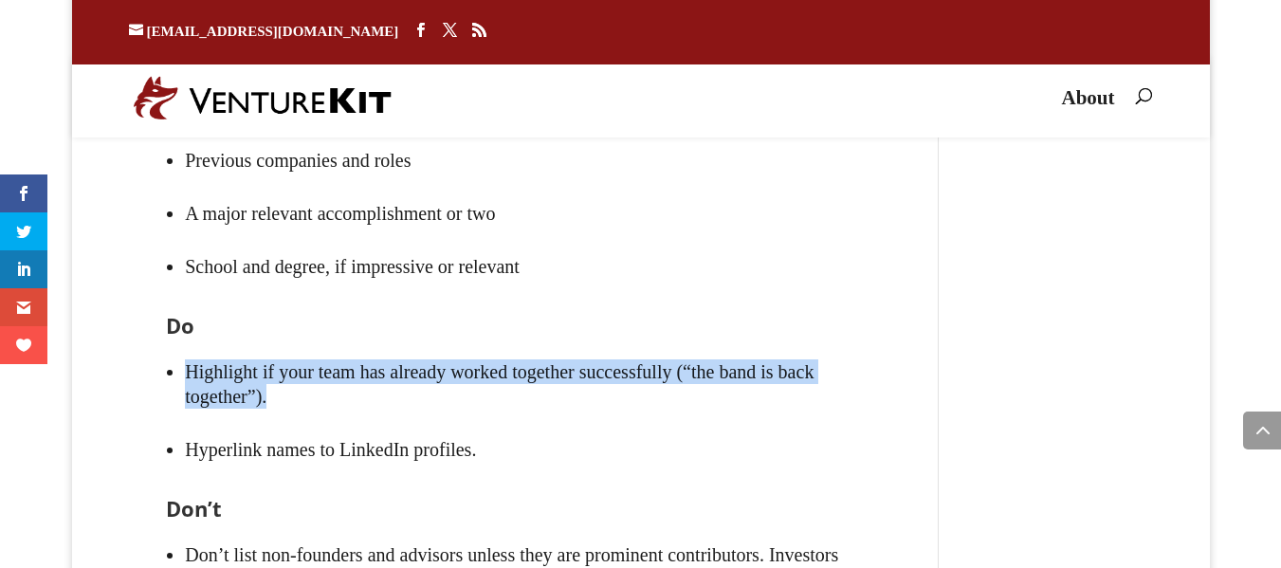
drag, startPoint x: 183, startPoint y: 514, endPoint x: 418, endPoint y: 532, distance: 235.8
click at [418, 498] on ul "Highlight if your team has already worked together successfully (“the band is b…" at bounding box center [505, 421] width 679 height 153
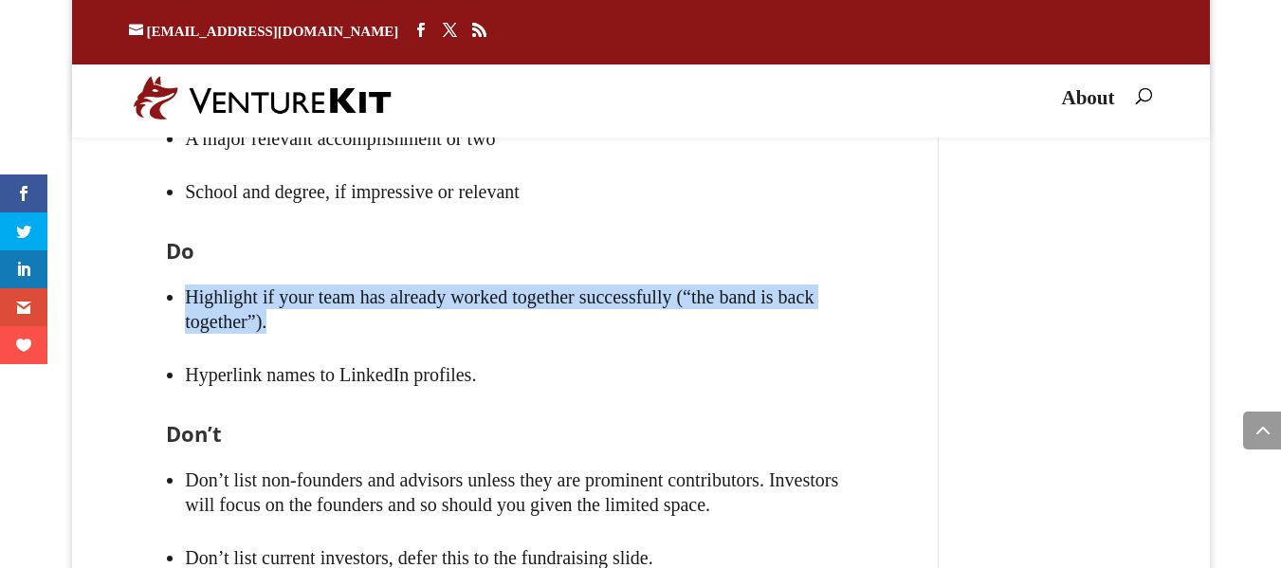
scroll to position [6124, 0]
click at [686, 347] on li "Highlight if your team has already worked together successfully (“the band is b…" at bounding box center [515, 308] width 660 height 78
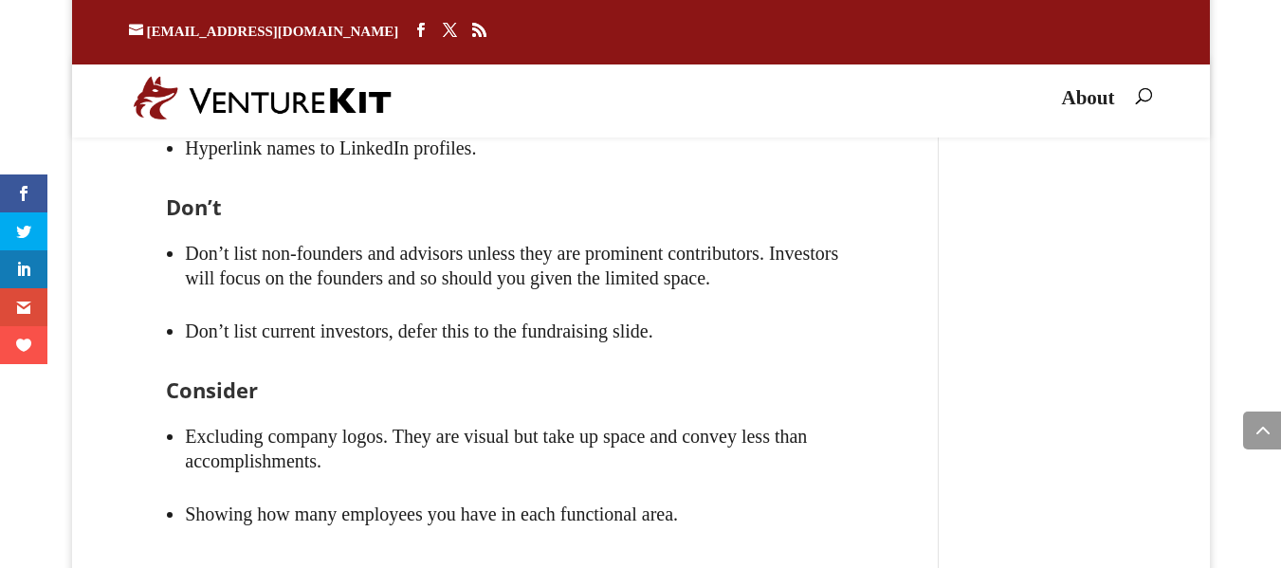
scroll to position [6351, 0]
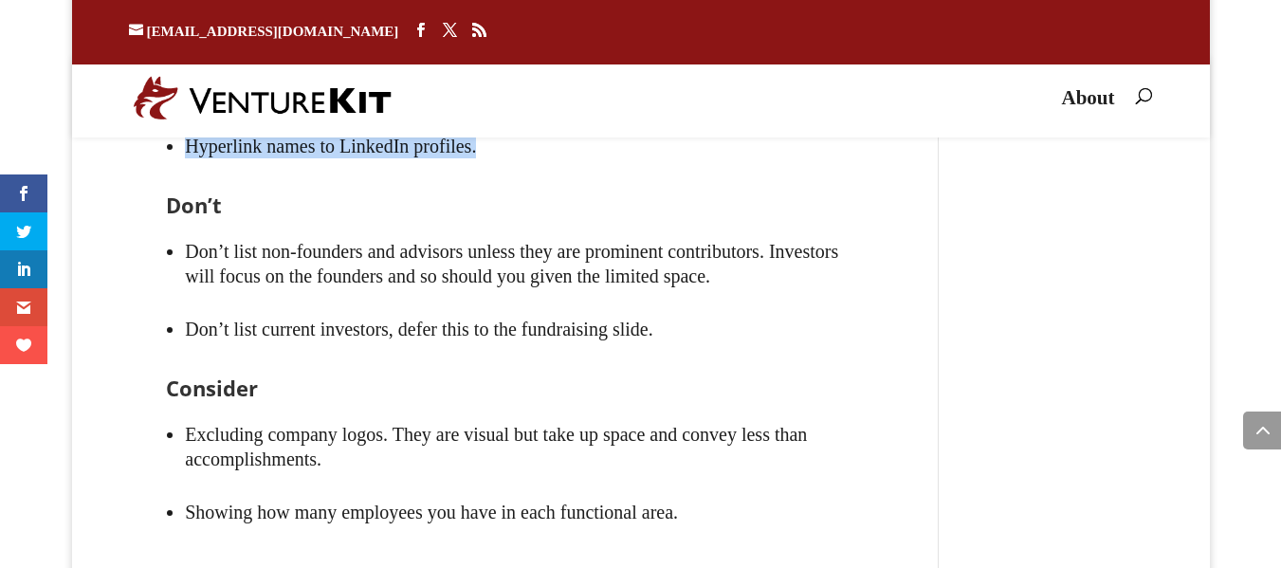
drag, startPoint x: 184, startPoint y: 286, endPoint x: 638, endPoint y: 292, distance: 454.2
click at [638, 194] on ul "Highlight if your team has already worked together successfully (“the band is b…" at bounding box center [505, 118] width 679 height 153
drag, startPoint x: 178, startPoint y: 375, endPoint x: 206, endPoint y: 383, distance: 28.8
click at [206, 377] on ul "Don’t list non-founders and advisors unless they are prominent contributors. In…" at bounding box center [505, 301] width 679 height 153
click at [183, 377] on ul "Don’t list non-founders and advisors unless they are prominent contributors. In…" at bounding box center [505, 301] width 679 height 153
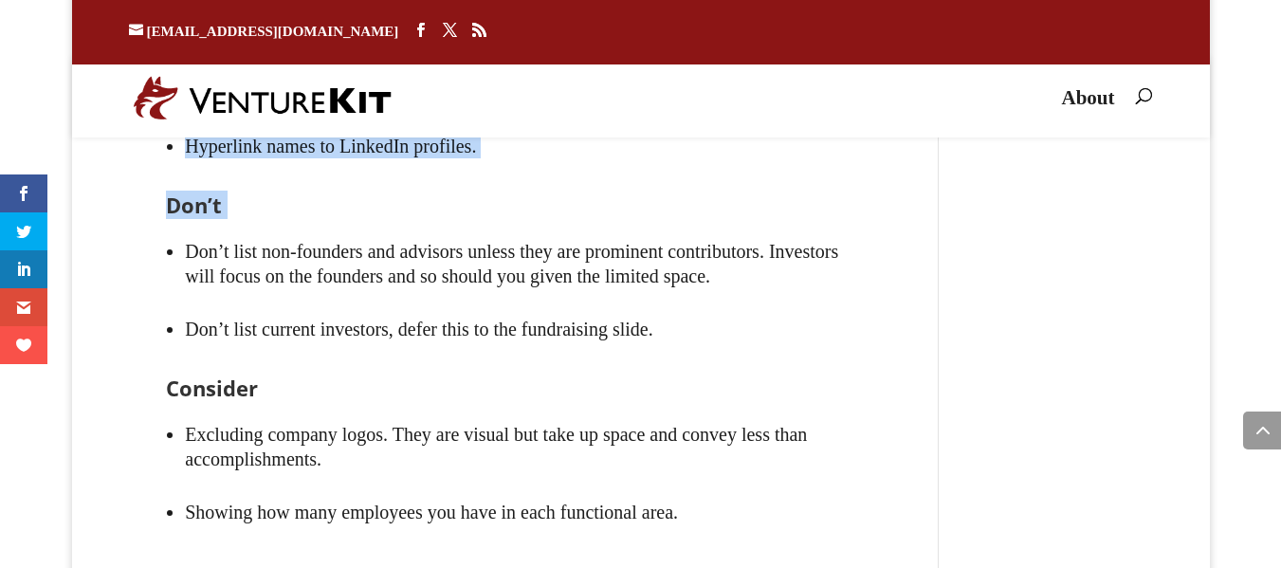
drag, startPoint x: 192, startPoint y: 394, endPoint x: 180, endPoint y: 287, distance: 107.7
click at [180, 287] on div "Team The team slide should excite investors about your key people. Many investo…" at bounding box center [505, 27] width 679 height 1340
click at [180, 194] on ul "Highlight if your team has already worked together successfully (“the band is b…" at bounding box center [505, 118] width 679 height 153
drag, startPoint x: 180, startPoint y: 287, endPoint x: 569, endPoint y: 297, distance: 388.8
click at [569, 194] on ul "Highlight if your team has already worked together successfully (“the band is b…" at bounding box center [505, 118] width 679 height 153
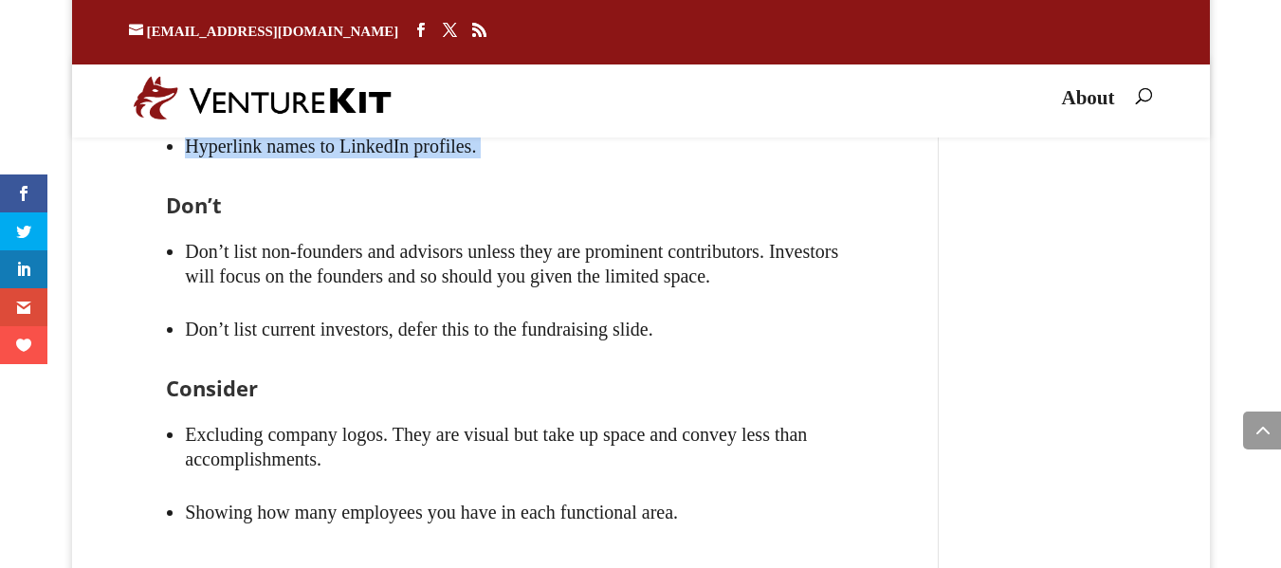
click at [150, 277] on div "Team The team slide should excite investors about your key people. Many investo…" at bounding box center [506, 87] width 754 height 1562
drag, startPoint x: 189, startPoint y: 301, endPoint x: 547, endPoint y: 316, distance: 358.7
click at [547, 194] on ul "Highlight if your team has already worked together successfully (“the band is b…" at bounding box center [505, 118] width 679 height 153
click at [543, 173] on li "Hyperlink names to LinkedIn profiles." at bounding box center [515, 145] width 660 height 53
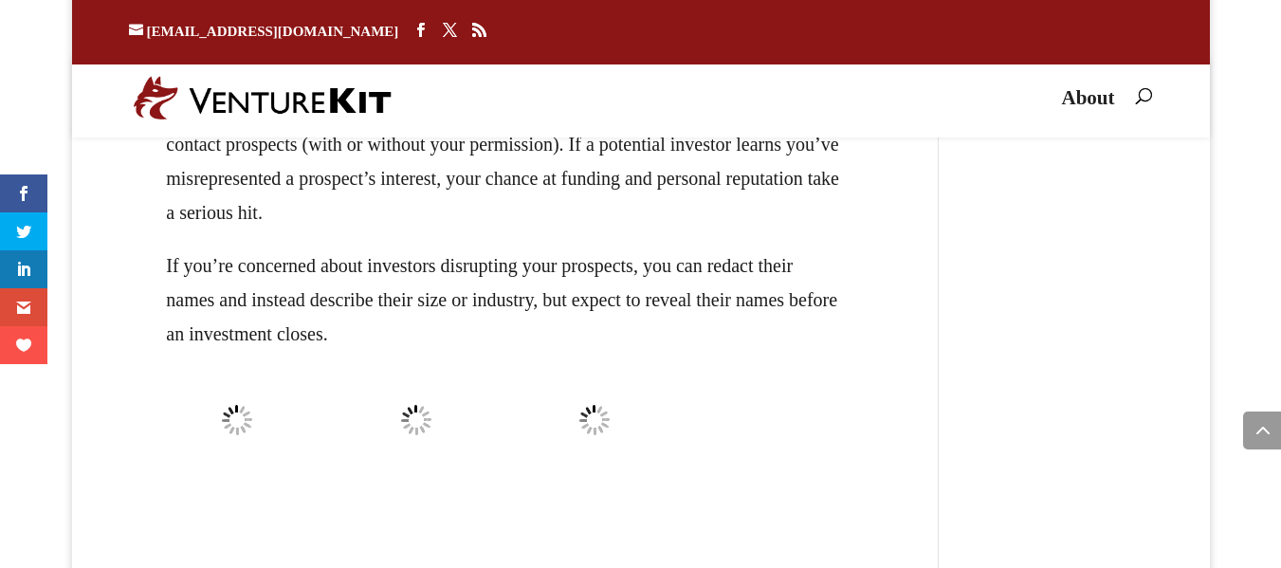
scroll to position [19170, 0]
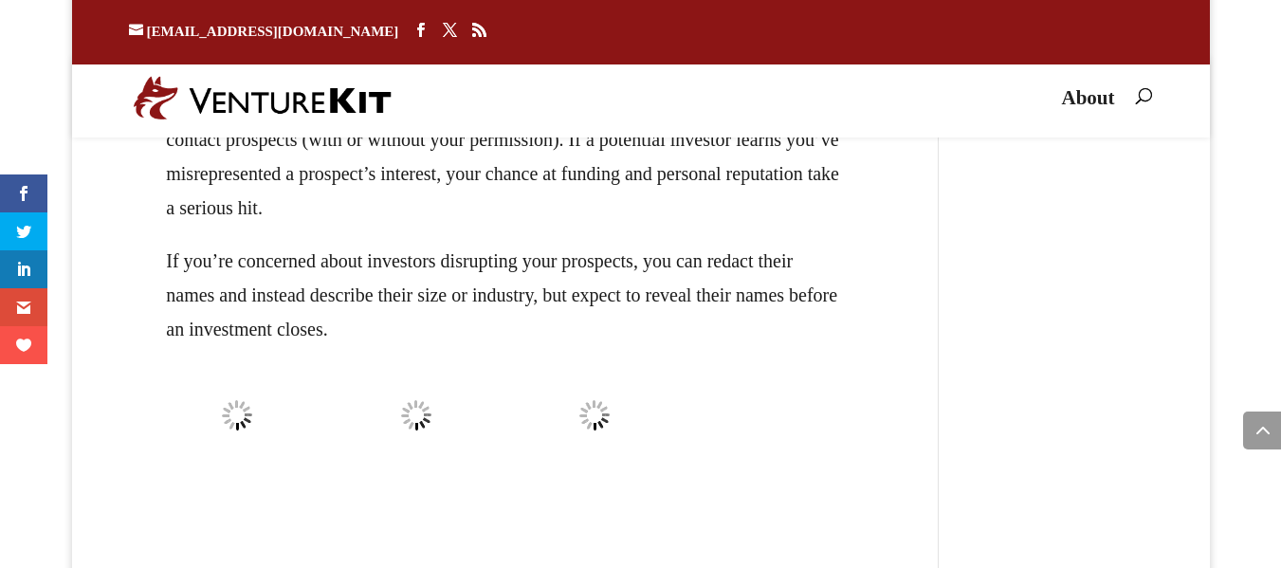
drag, startPoint x: 142, startPoint y: 311, endPoint x: 512, endPoint y: 353, distance: 372.1
drag, startPoint x: 191, startPoint y: 323, endPoint x: 520, endPoint y: 347, distance: 329.8
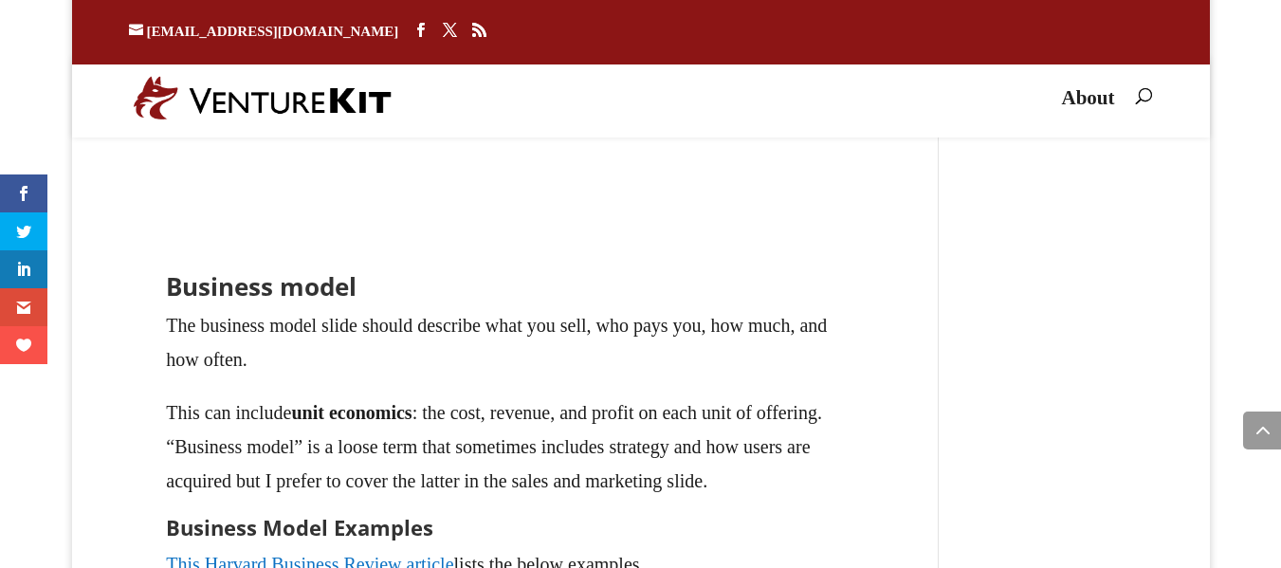
scroll to position [19473, 0]
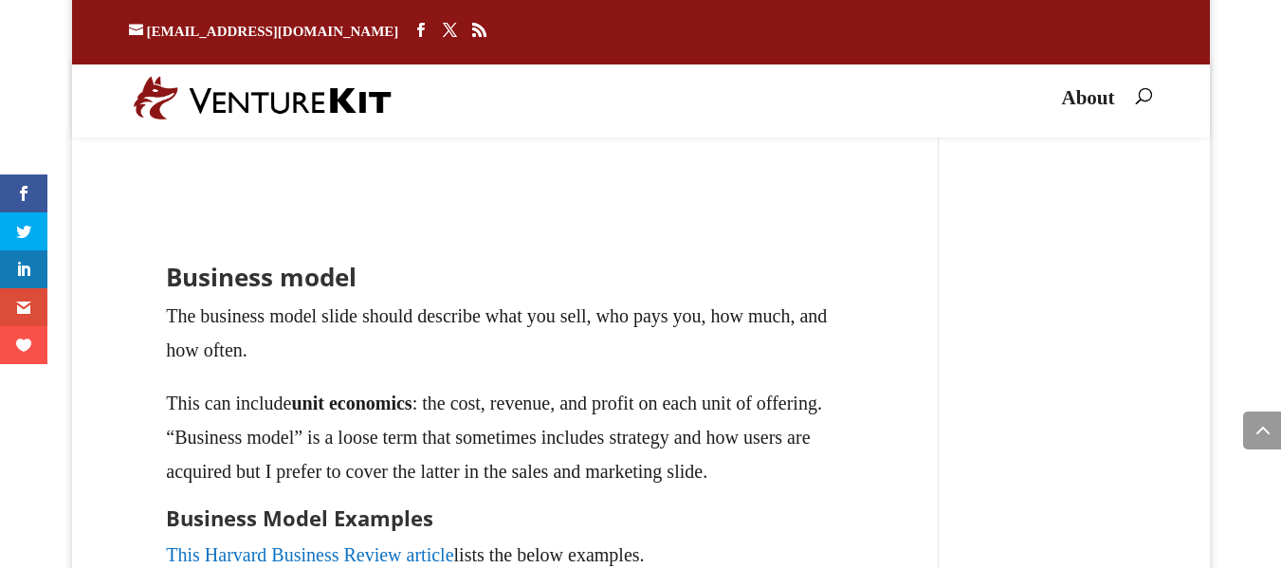
drag, startPoint x: 183, startPoint y: 366, endPoint x: 472, endPoint y: 404, distance: 291.6
drag, startPoint x: 460, startPoint y: 403, endPoint x: 448, endPoint y: 403, distance: 12.3
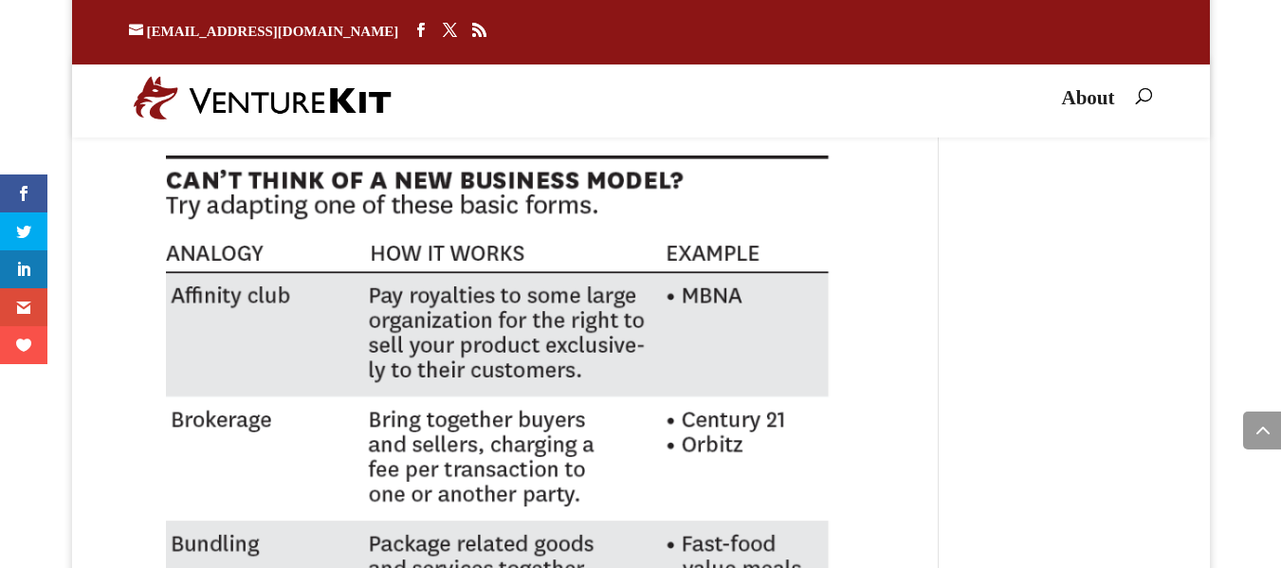
scroll to position [19928, 0]
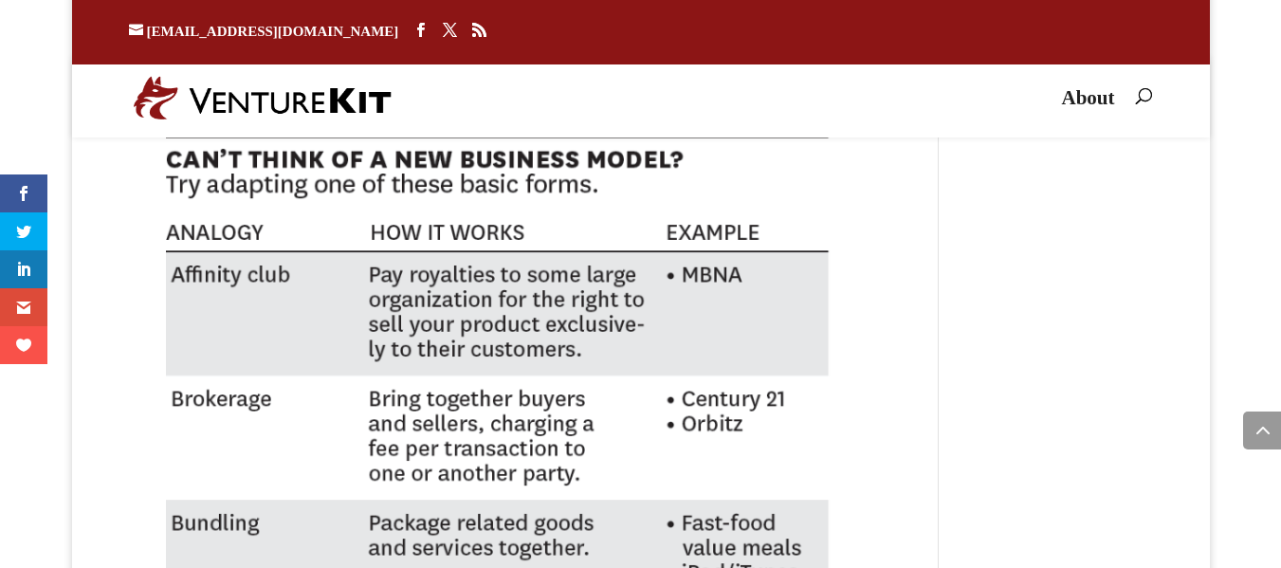
drag, startPoint x: 203, startPoint y: 415, endPoint x: 365, endPoint y: 410, distance: 162.2
drag, startPoint x: 356, startPoint y: 411, endPoint x: 411, endPoint y: 413, distance: 55.1
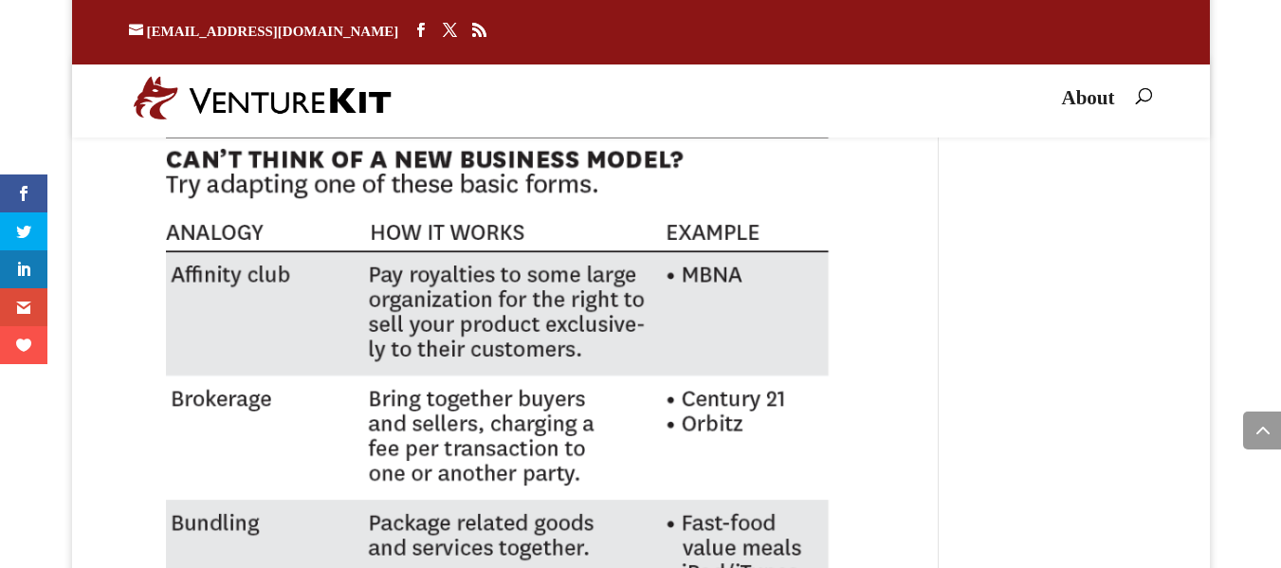
drag, startPoint x: 375, startPoint y: 425, endPoint x: 699, endPoint y: 418, distance: 323.4
drag, startPoint x: 617, startPoint y: 409, endPoint x: 604, endPoint y: 409, distance: 13.3
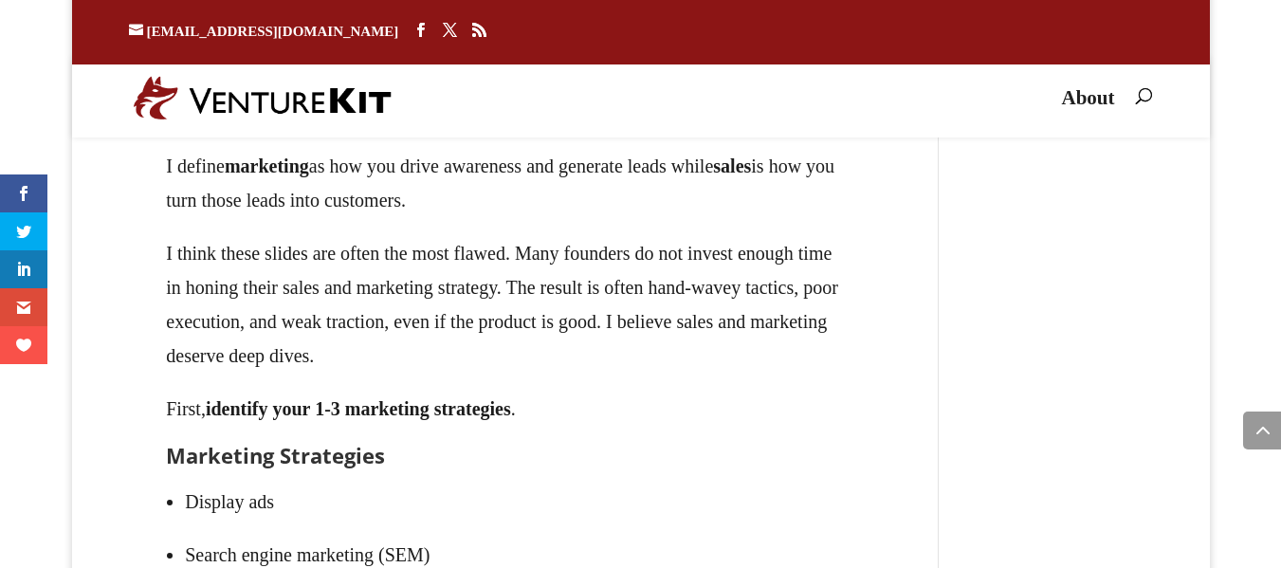
scroll to position [24555, 0]
drag, startPoint x: 175, startPoint y: 362, endPoint x: 423, endPoint y: 360, distance: 247.5
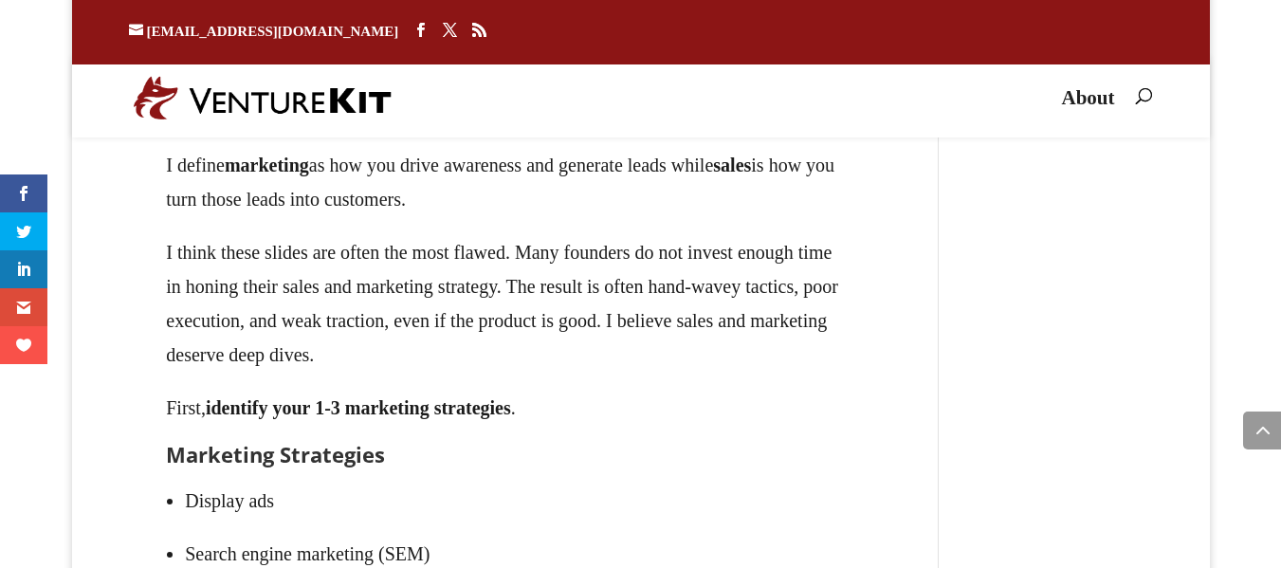
drag, startPoint x: 425, startPoint y: 357, endPoint x: 421, endPoint y: 369, distance: 12.0
drag, startPoint x: 439, startPoint y: 352, endPoint x: 580, endPoint y: 363, distance: 141.7
drag, startPoint x: 390, startPoint y: 360, endPoint x: 376, endPoint y: 362, distance: 13.4
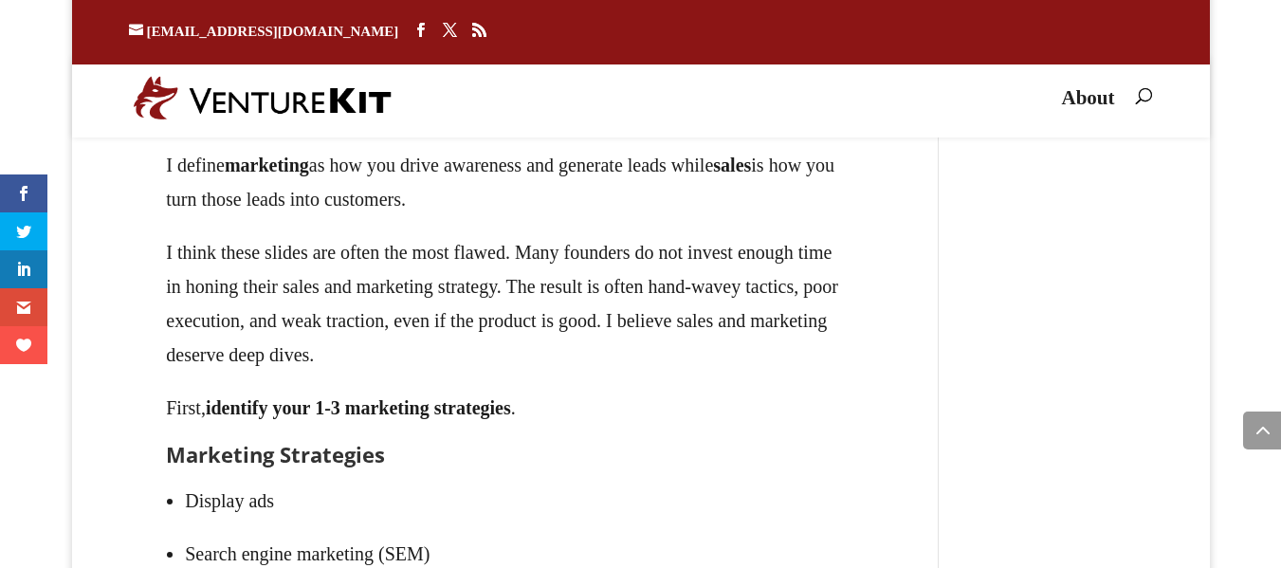
drag, startPoint x: 338, startPoint y: 361, endPoint x: 304, endPoint y: 360, distance: 34.1
drag, startPoint x: 226, startPoint y: 356, endPoint x: 188, endPoint y: 354, distance: 38.0
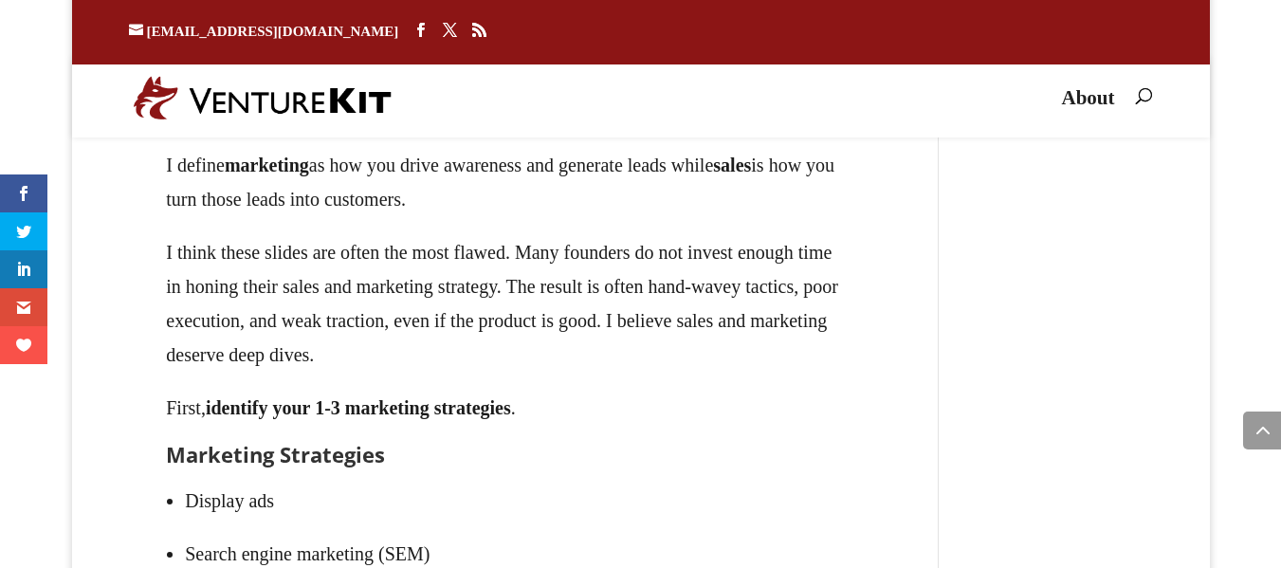
drag, startPoint x: 189, startPoint y: 353, endPoint x: 252, endPoint y: 353, distance: 63.5
drag, startPoint x: 283, startPoint y: 355, endPoint x: 318, endPoint y: 357, distance: 35.2
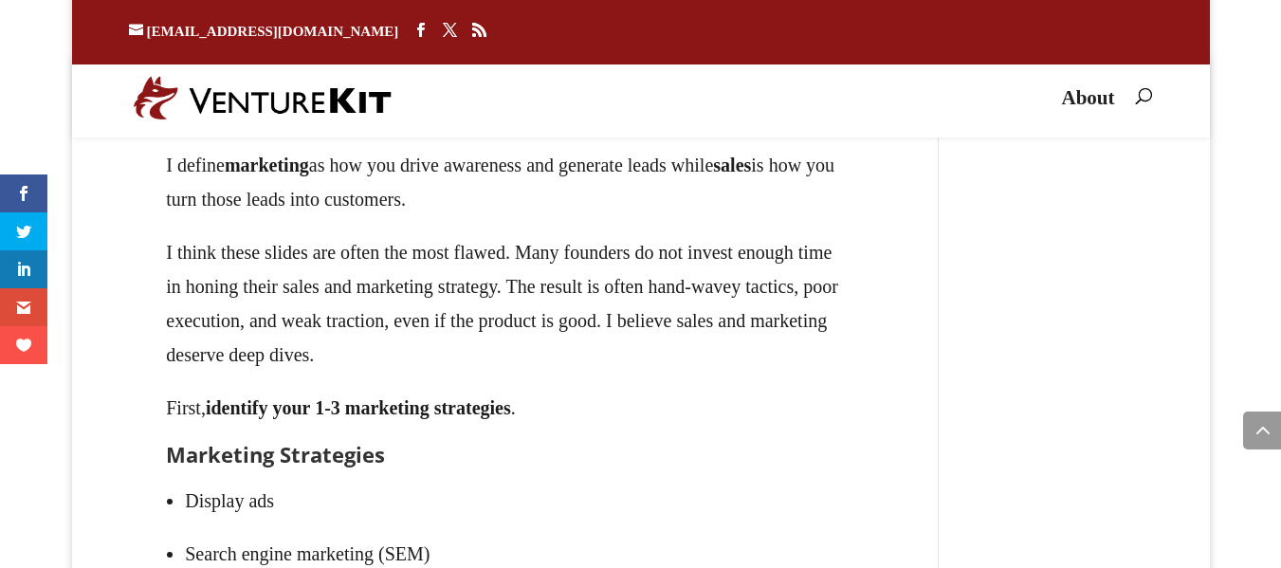
drag, startPoint x: 344, startPoint y: 357, endPoint x: 404, endPoint y: 360, distance: 59.8
drag, startPoint x: 424, startPoint y: 360, endPoint x: 451, endPoint y: 361, distance: 27.5
drag, startPoint x: 381, startPoint y: 363, endPoint x: 301, endPoint y: 354, distance: 80.2
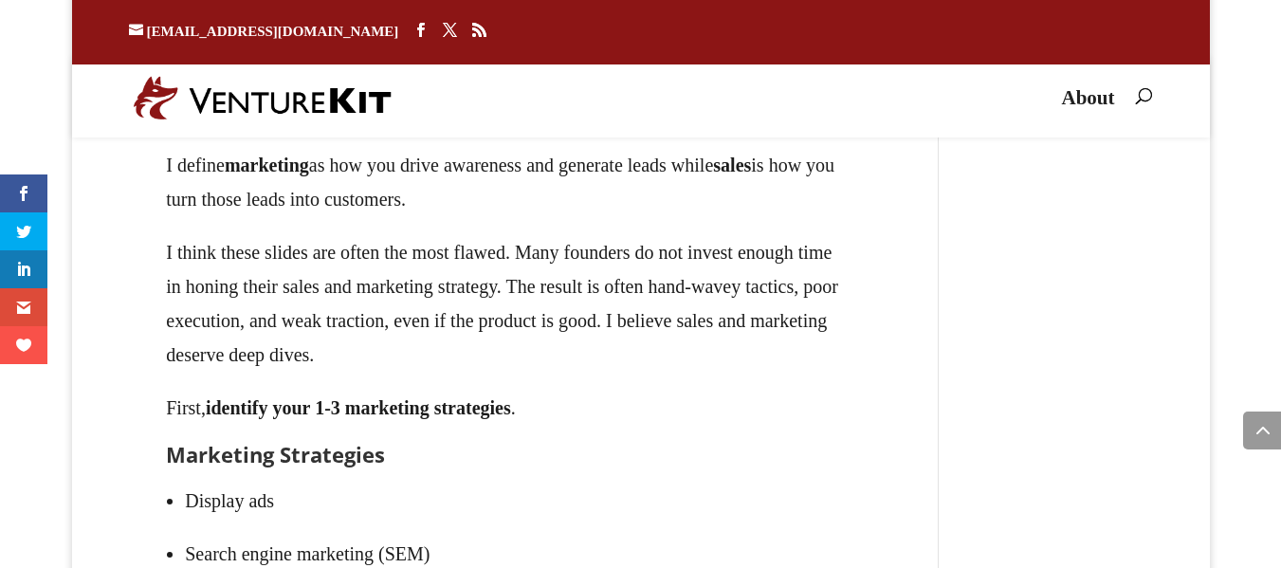
drag, startPoint x: 270, startPoint y: 352, endPoint x: 223, endPoint y: 343, distance: 48.2
drag, startPoint x: 203, startPoint y: 346, endPoint x: 191, endPoint y: 347, distance: 12.4
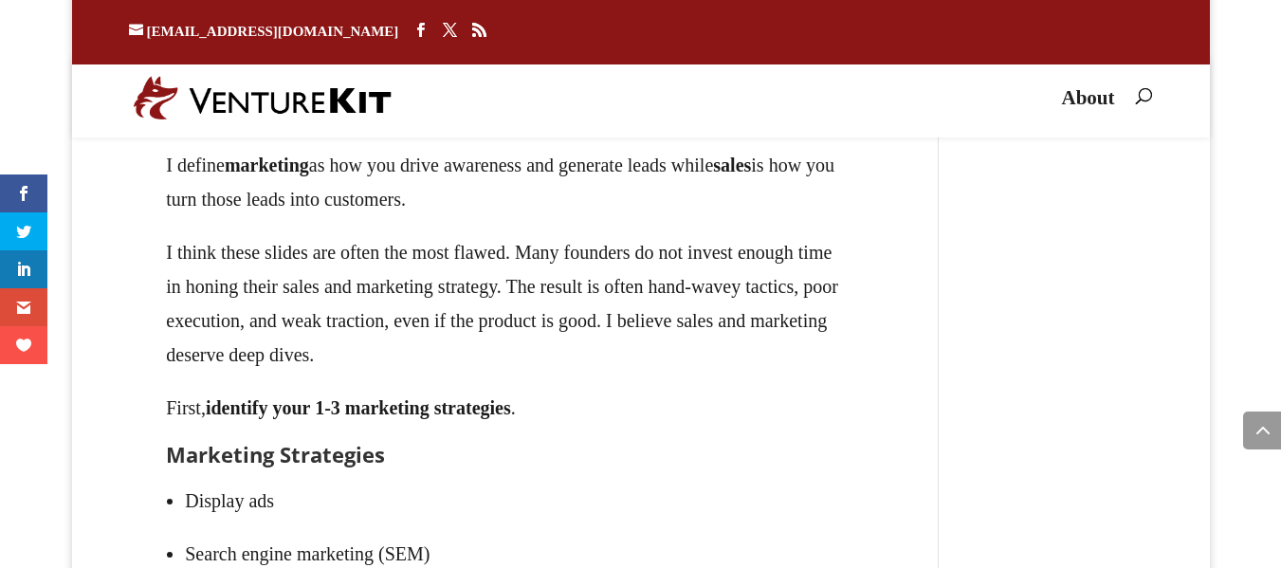
drag, startPoint x: 172, startPoint y: 351, endPoint x: 315, endPoint y: 358, distance: 143.4
drag, startPoint x: 349, startPoint y: 359, endPoint x: 440, endPoint y: 362, distance: 91.1
drag, startPoint x: 441, startPoint y: 362, endPoint x: 465, endPoint y: 361, distance: 23.7
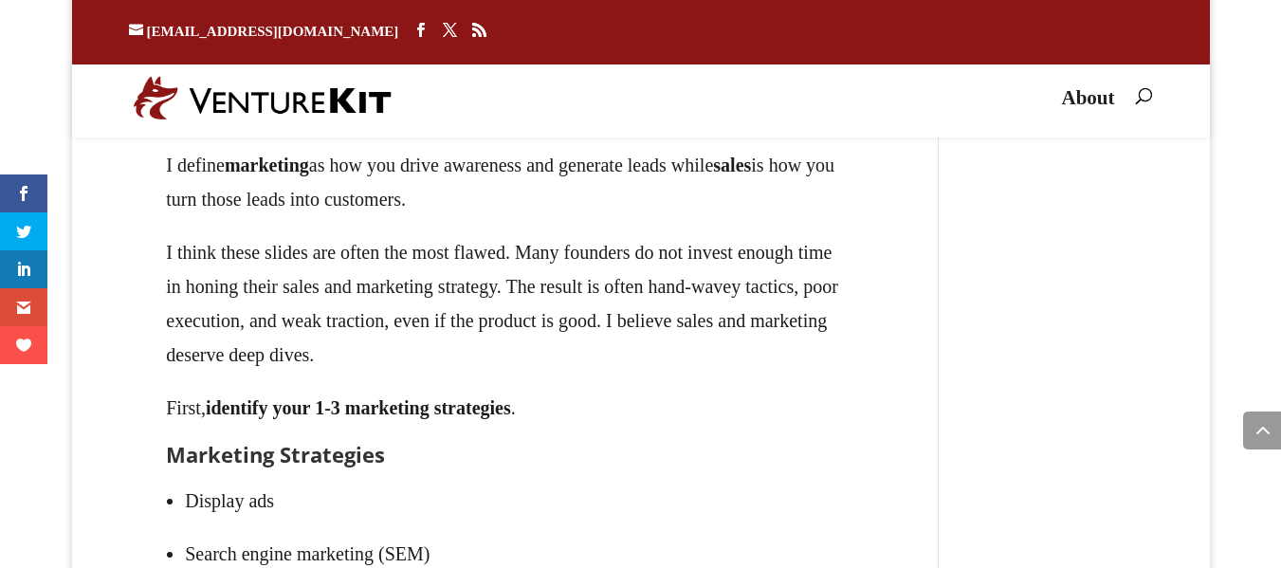
drag, startPoint x: 374, startPoint y: 358, endPoint x: 270, endPoint y: 350, distance: 103.7
drag, startPoint x: 243, startPoint y: 349, endPoint x: 147, endPoint y: 339, distance: 96.2
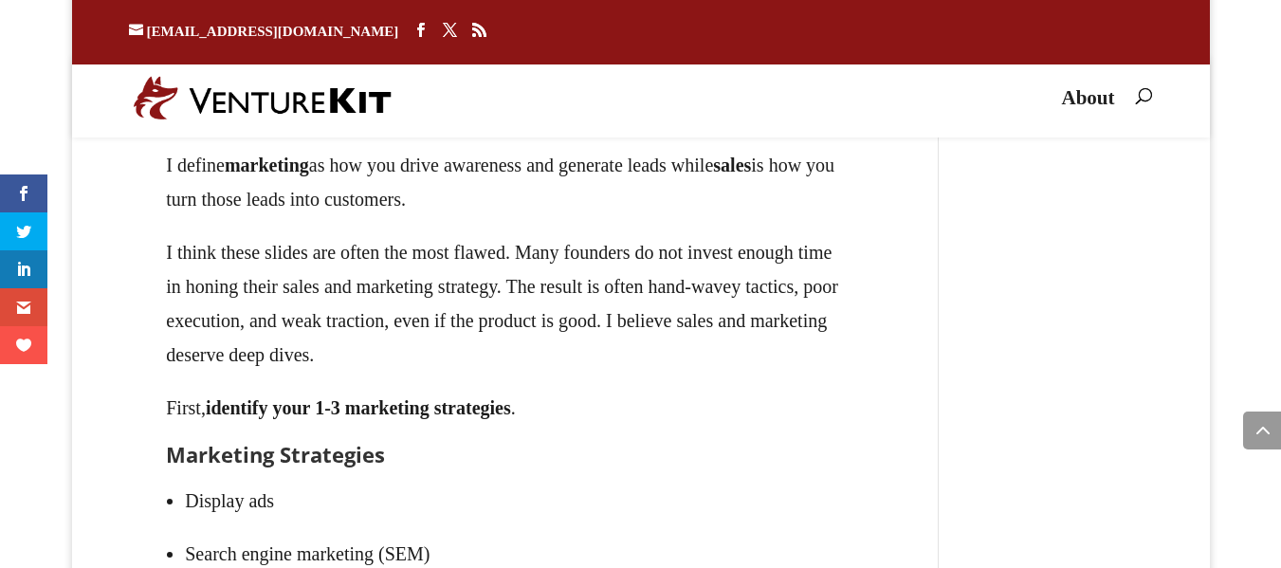
drag, startPoint x: 268, startPoint y: 362, endPoint x: 449, endPoint y: 362, distance: 181.1
drag, startPoint x: 445, startPoint y: 365, endPoint x: 309, endPoint y: 364, distance: 135.6
